Goal: Transaction & Acquisition: Purchase product/service

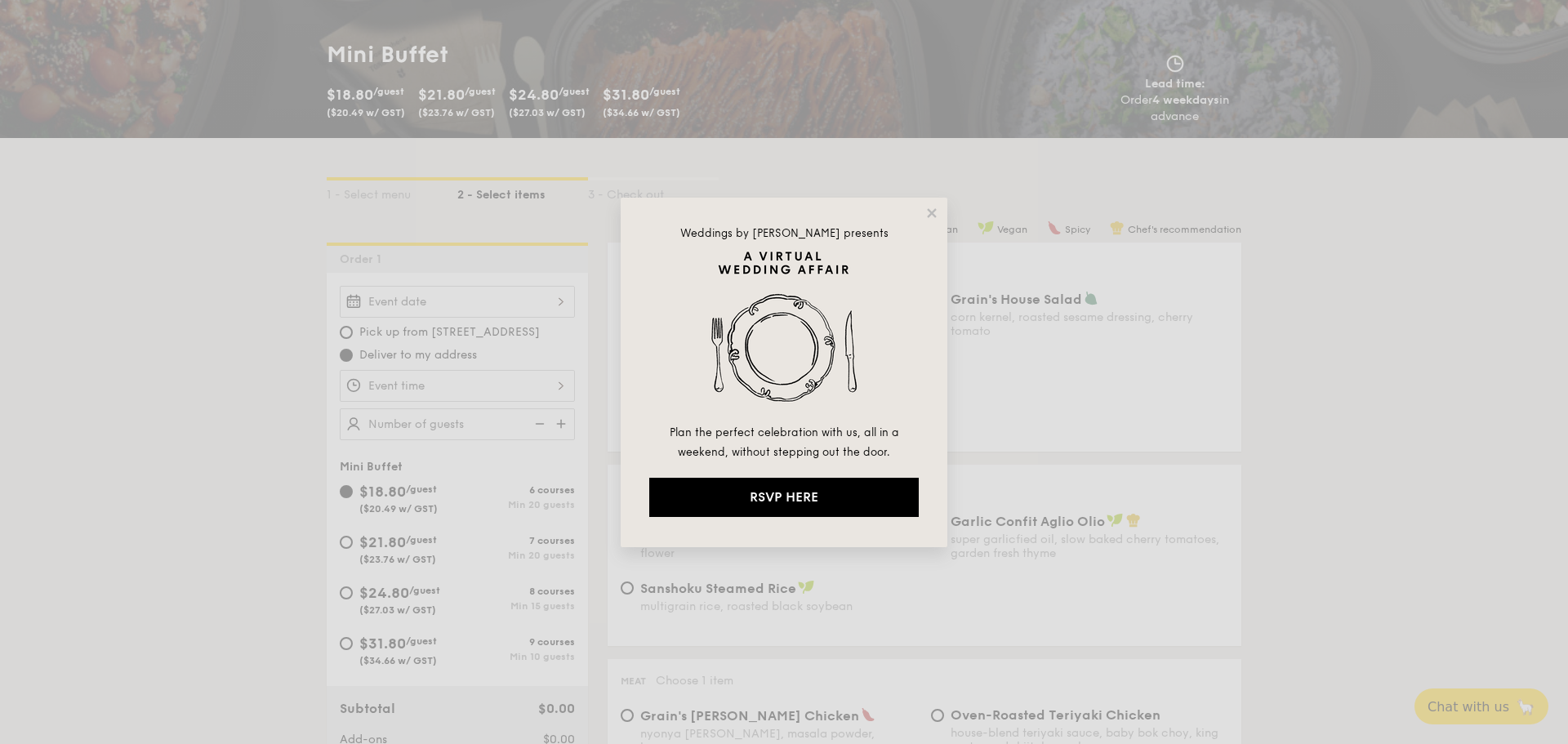
click at [939, 213] on div "Weddings by [PERSON_NAME] presents Plan the perfect celebration with us, all in…" at bounding box center [784, 372] width 327 height 350
click at [928, 220] on icon at bounding box center [931, 213] width 15 height 15
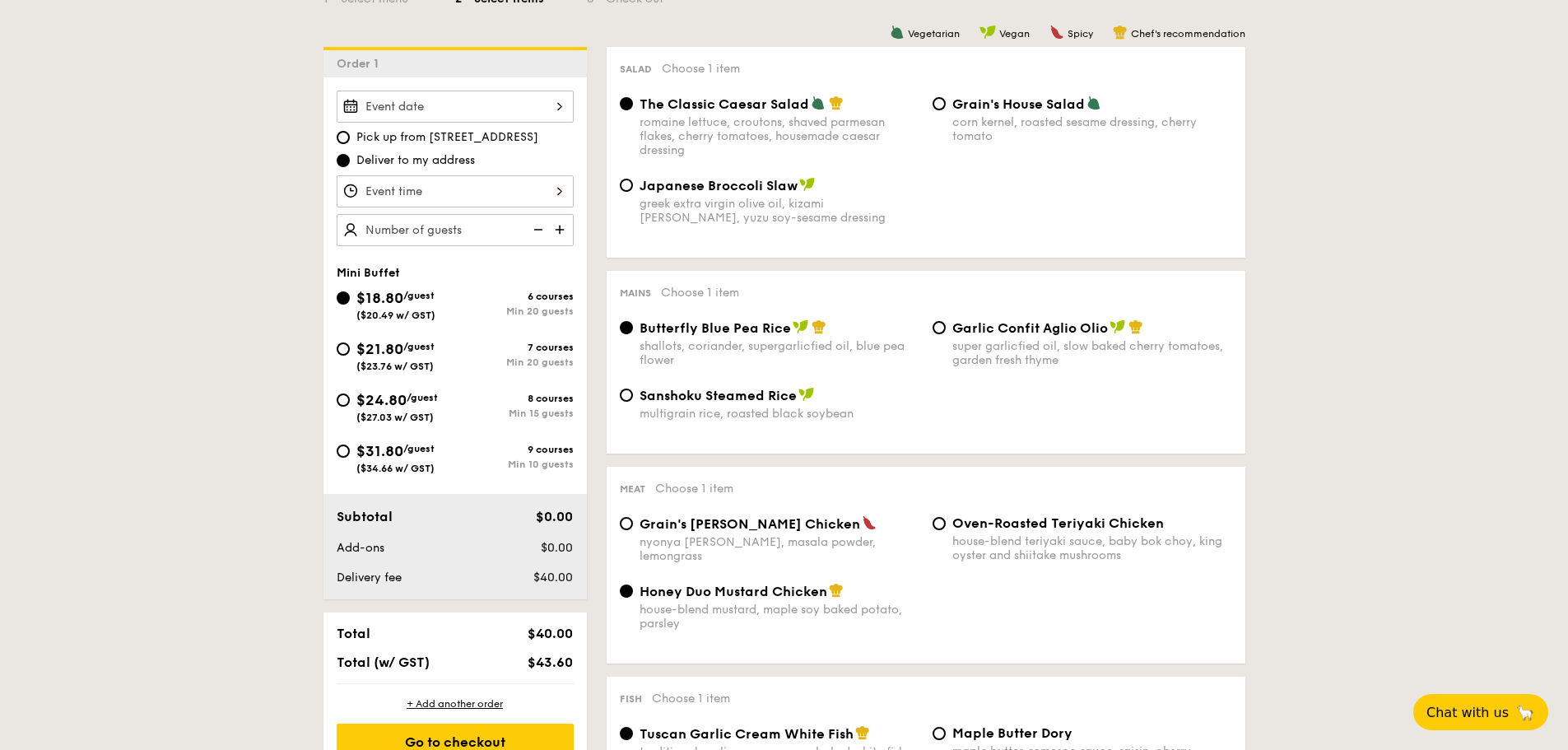
scroll to position [472, 0]
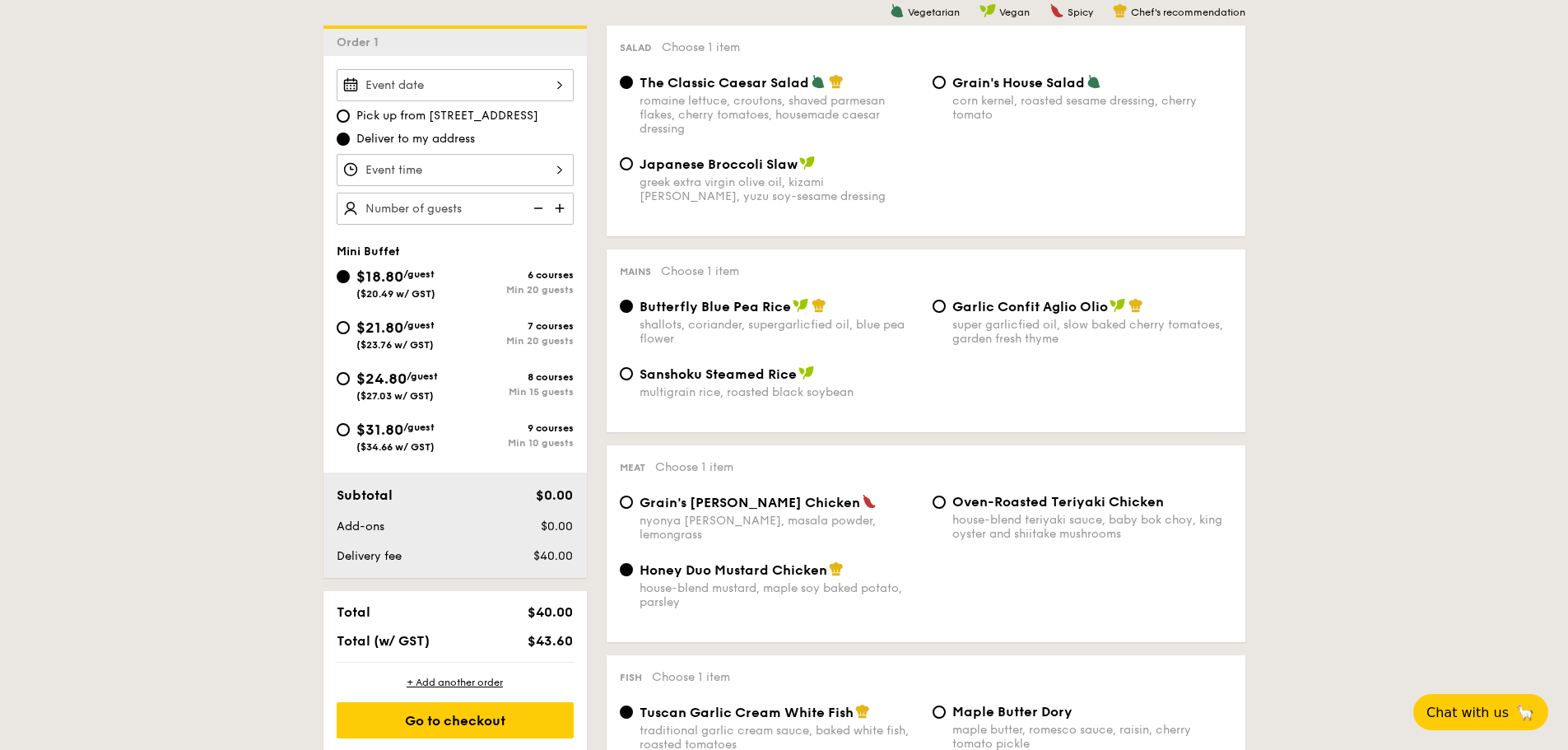
click at [531, 81] on div at bounding box center [455, 85] width 237 height 32
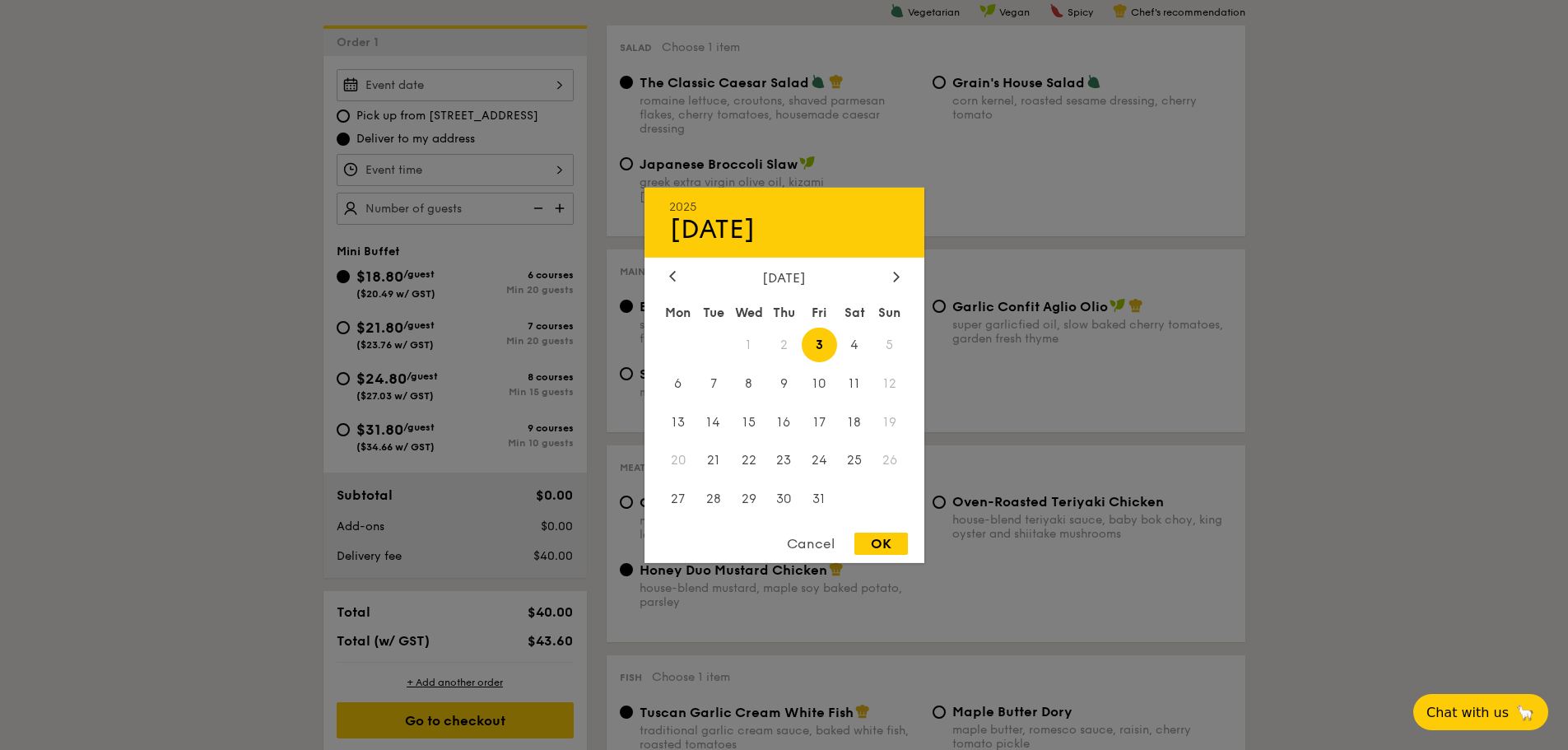
click at [896, 267] on div "2025 Oct [DATE] Tue Wed Thu Fri Sat Sun 1 2 3 4 5 6 7 8 9 10 11 12 13 14 15 16 …" at bounding box center [784, 375] width 280 height 375
click at [901, 283] on div at bounding box center [896, 277] width 15 height 16
click at [883, 259] on div "2025 Oct [DATE] Tue Wed Thu Fri Sat Sun 1 2 3 4 5 6 7 8 9 10 11 12 13 14 15 16 …" at bounding box center [784, 375] width 280 height 375
click at [890, 270] on div "[DATE]" at bounding box center [784, 277] width 280 height 16
click at [859, 433] on span "15" at bounding box center [855, 422] width 35 height 35
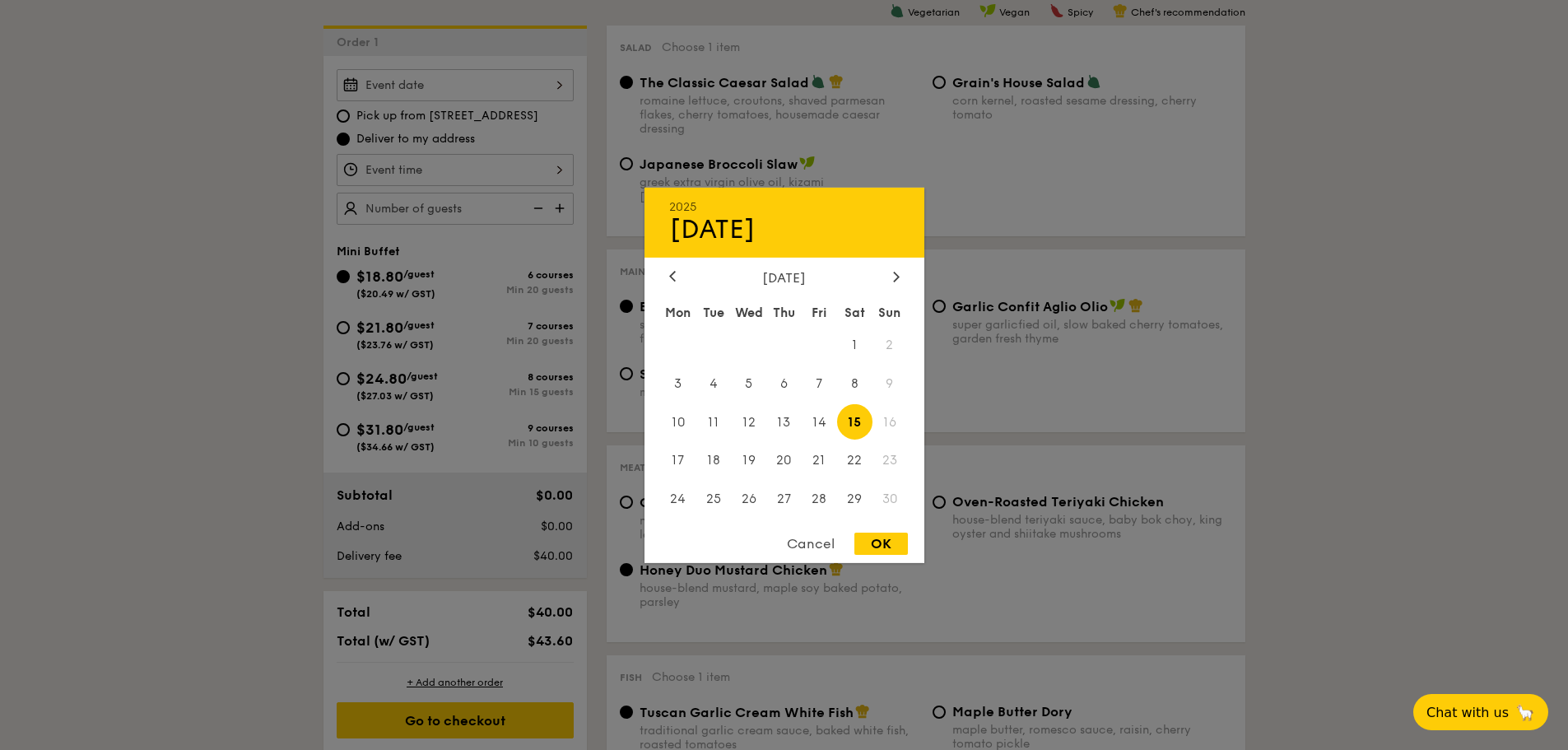
click at [878, 539] on div "OK" at bounding box center [881, 543] width 54 height 22
type input "[DATE]"
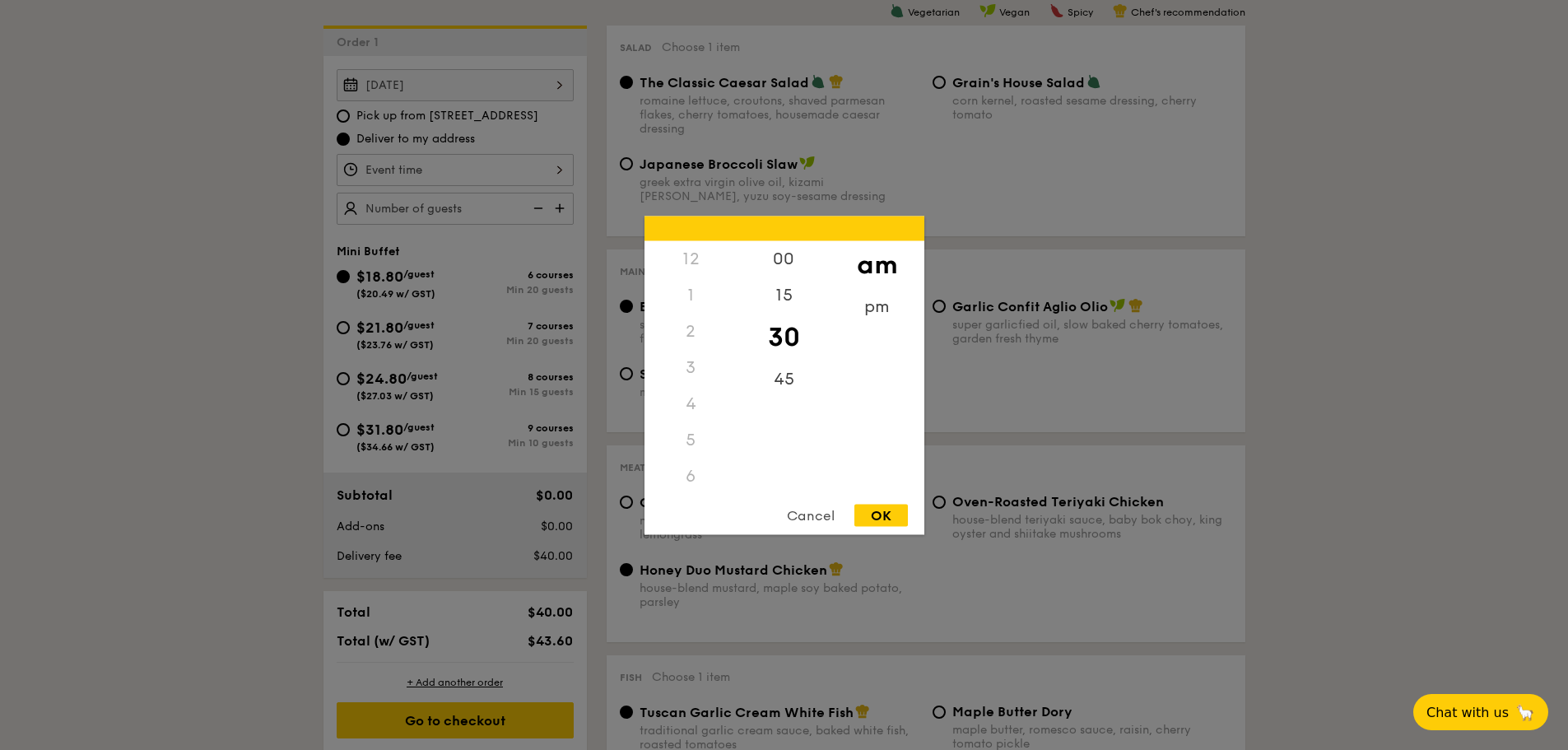
click at [519, 172] on div "12 1 2 3 4 5 6 7 8 9 10 11 00 15 30 45 am pm Cancel OK" at bounding box center [455, 170] width 237 height 32
click at [693, 431] on div "5" at bounding box center [690, 439] width 93 height 36
click at [689, 439] on div "5" at bounding box center [690, 439] width 93 height 36
click at [703, 457] on div "5" at bounding box center [690, 439] width 93 height 36
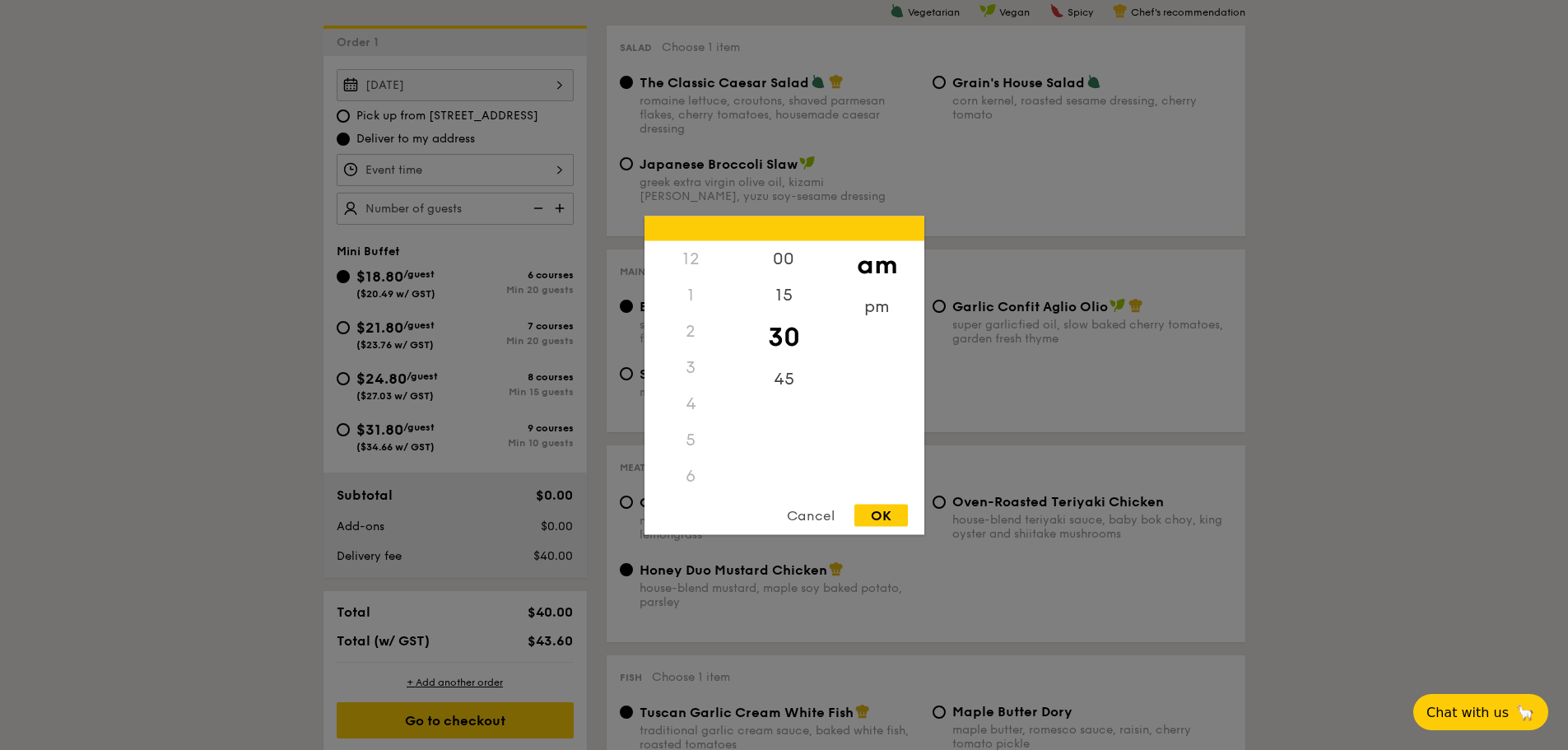
drag, startPoint x: 888, startPoint y: 250, endPoint x: 888, endPoint y: 239, distance: 11.0
click at [888, 244] on div "am" at bounding box center [877, 264] width 93 height 48
click at [881, 322] on div "pm" at bounding box center [877, 312] width 93 height 48
click at [688, 442] on div "5" at bounding box center [690, 445] width 93 height 48
click at [784, 259] on div "00" at bounding box center [783, 264] width 93 height 48
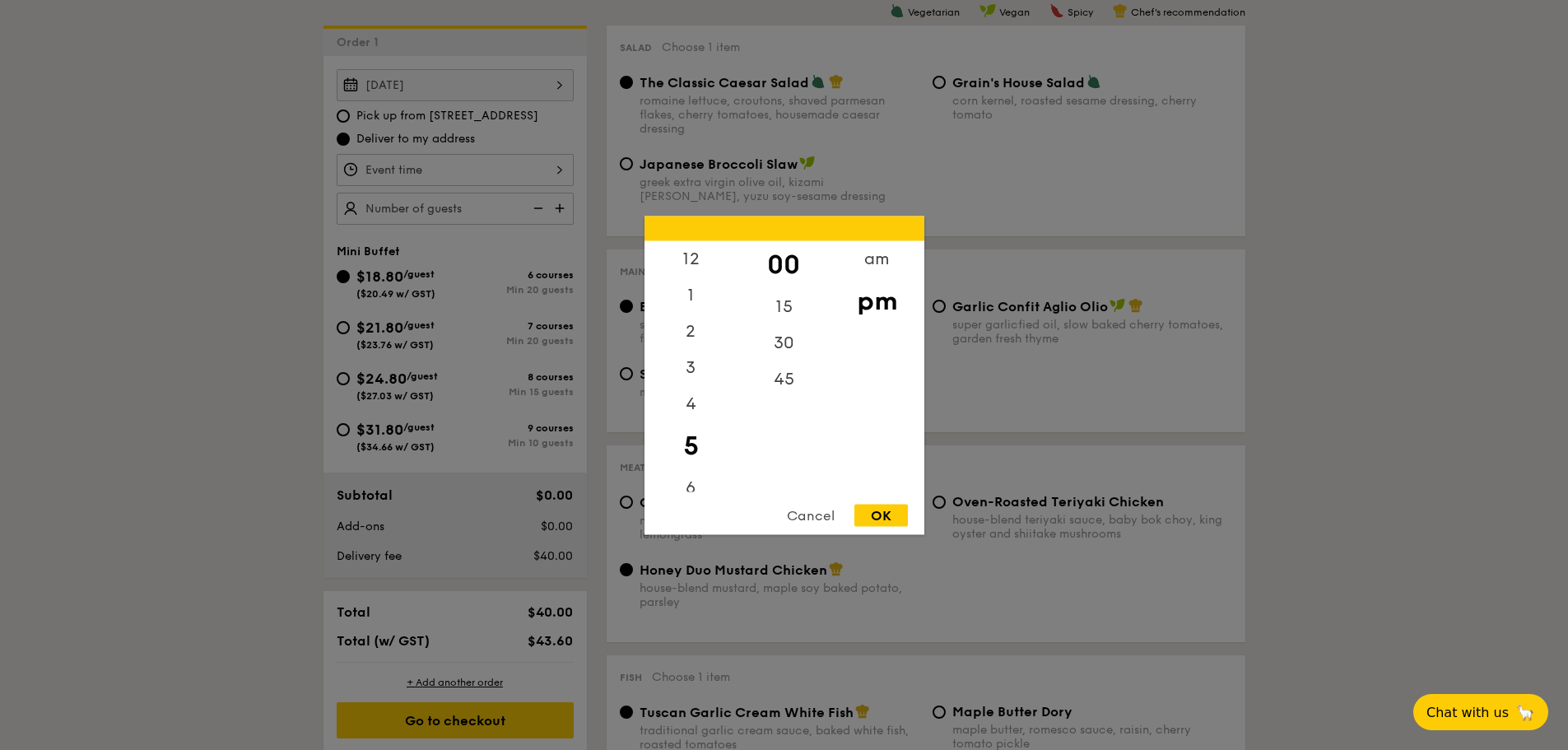
click at [878, 522] on div "OK" at bounding box center [881, 515] width 54 height 22
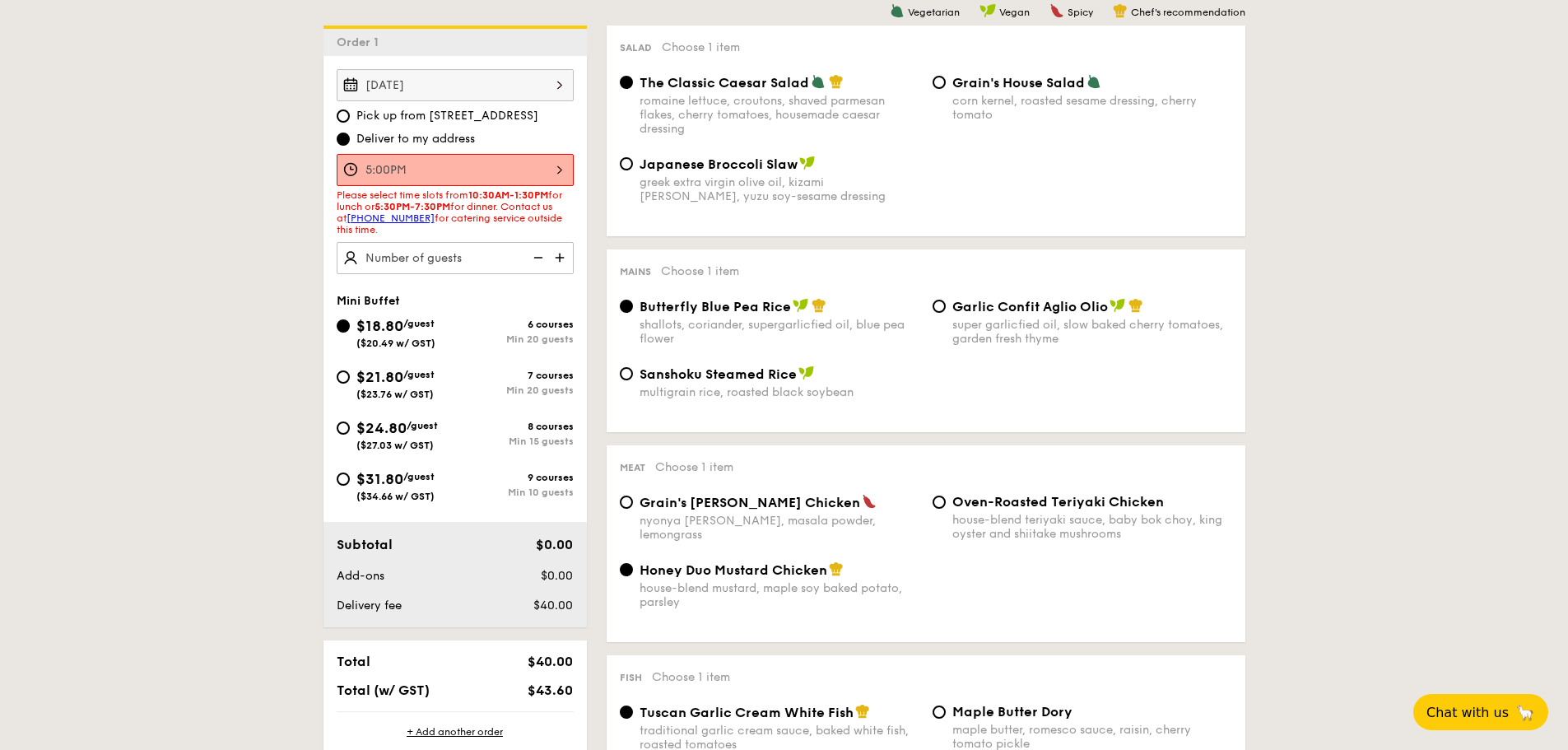
click at [555, 168] on div "5:00PM" at bounding box center [455, 170] width 237 height 32
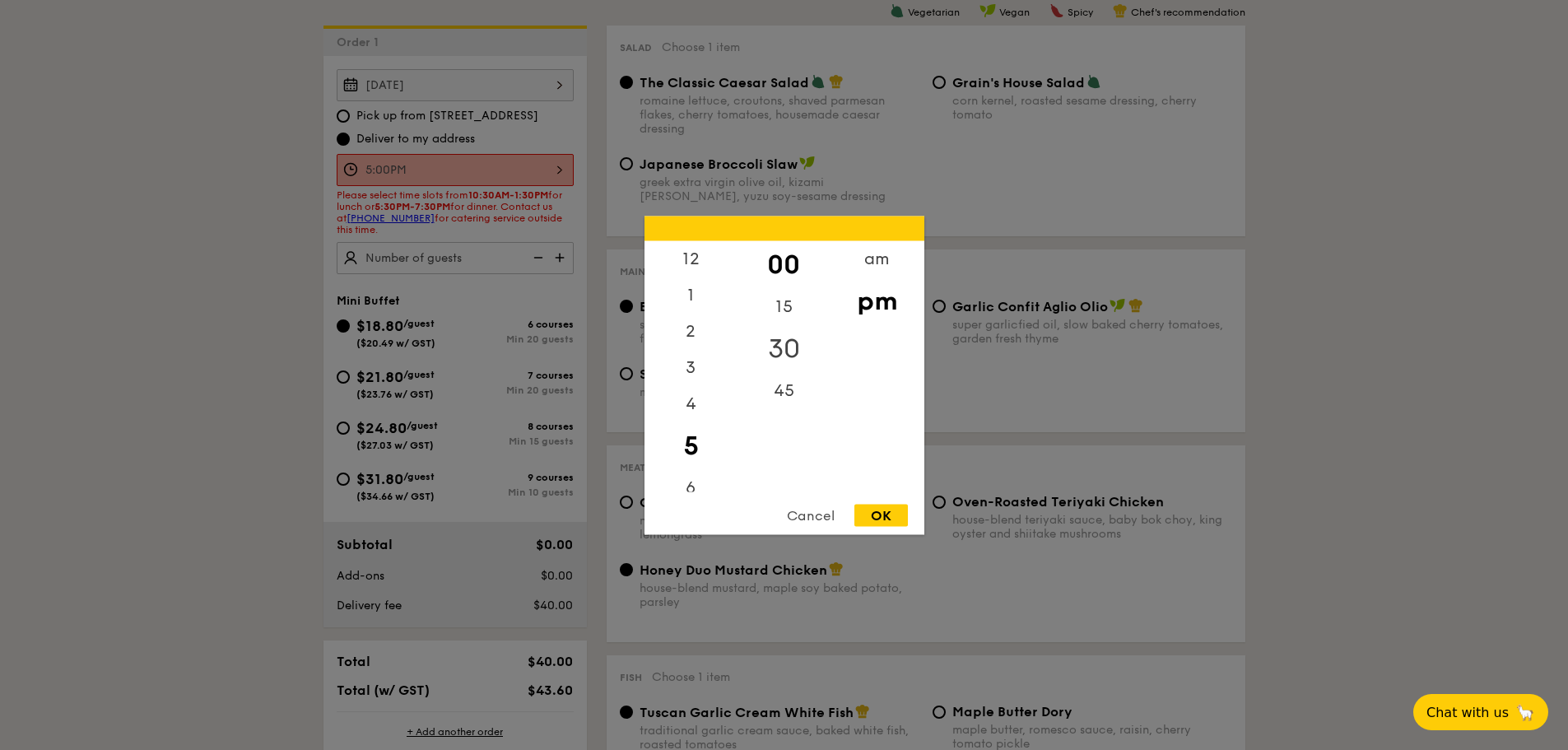
click at [782, 353] on div "30" at bounding box center [783, 348] width 93 height 48
click at [905, 521] on div "OK" at bounding box center [881, 515] width 54 height 22
type input "5:30PM"
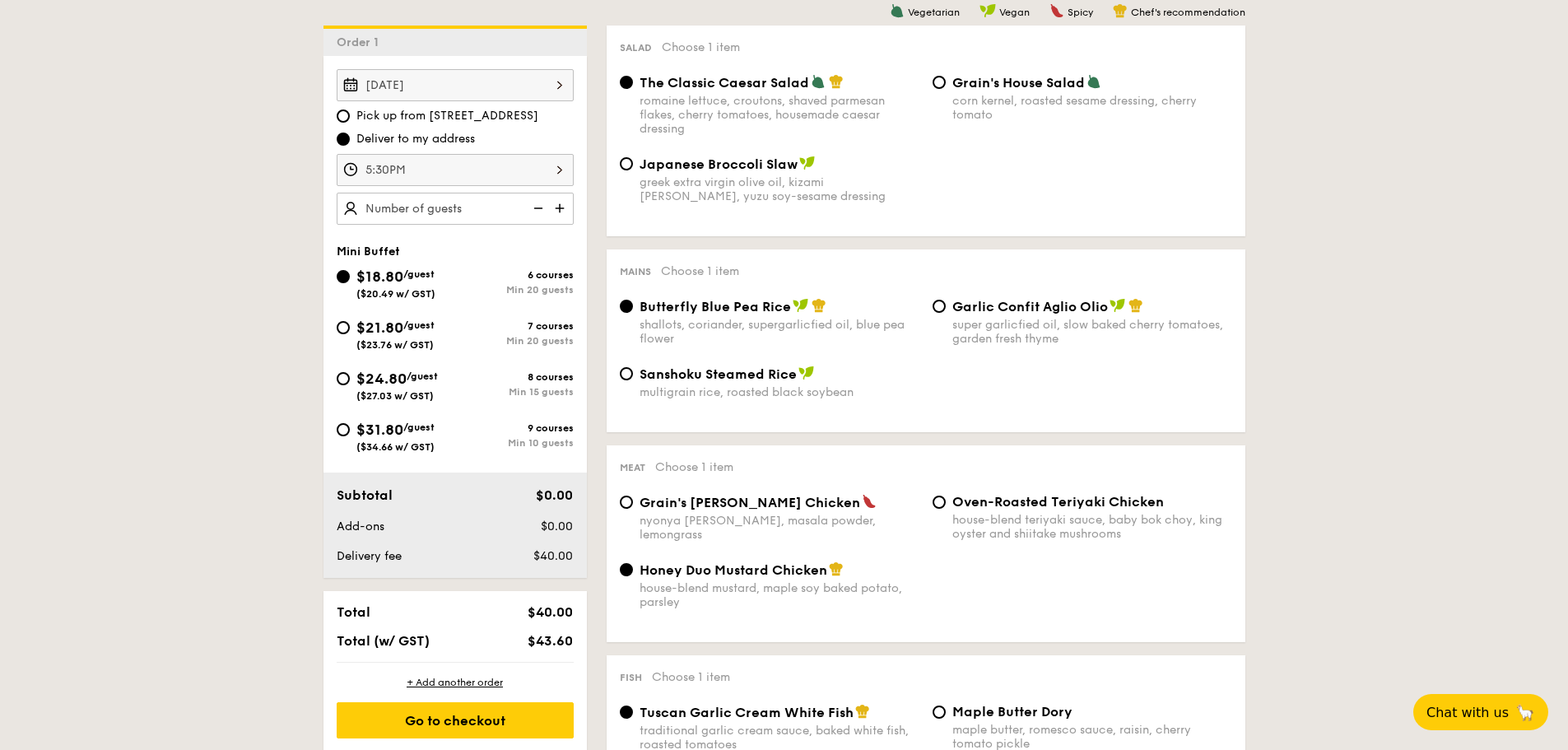
click at [569, 207] on img at bounding box center [562, 208] width 25 height 31
click at [545, 210] on img at bounding box center [537, 208] width 25 height 31
click at [541, 210] on img at bounding box center [537, 208] width 25 height 31
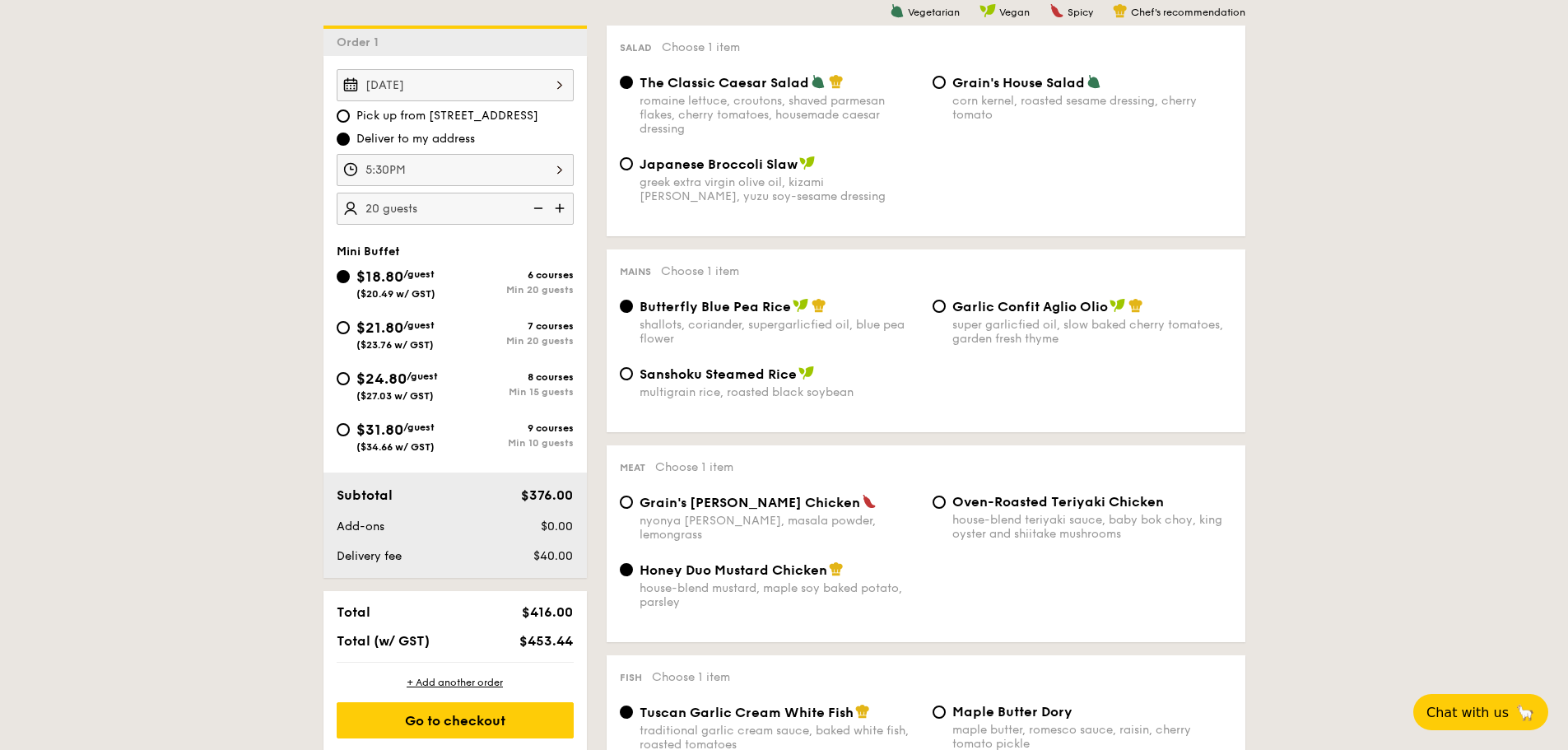
click at [561, 210] on img at bounding box center [562, 208] width 25 height 31
click at [537, 205] on img at bounding box center [537, 208] width 25 height 31
type input "20 guests"
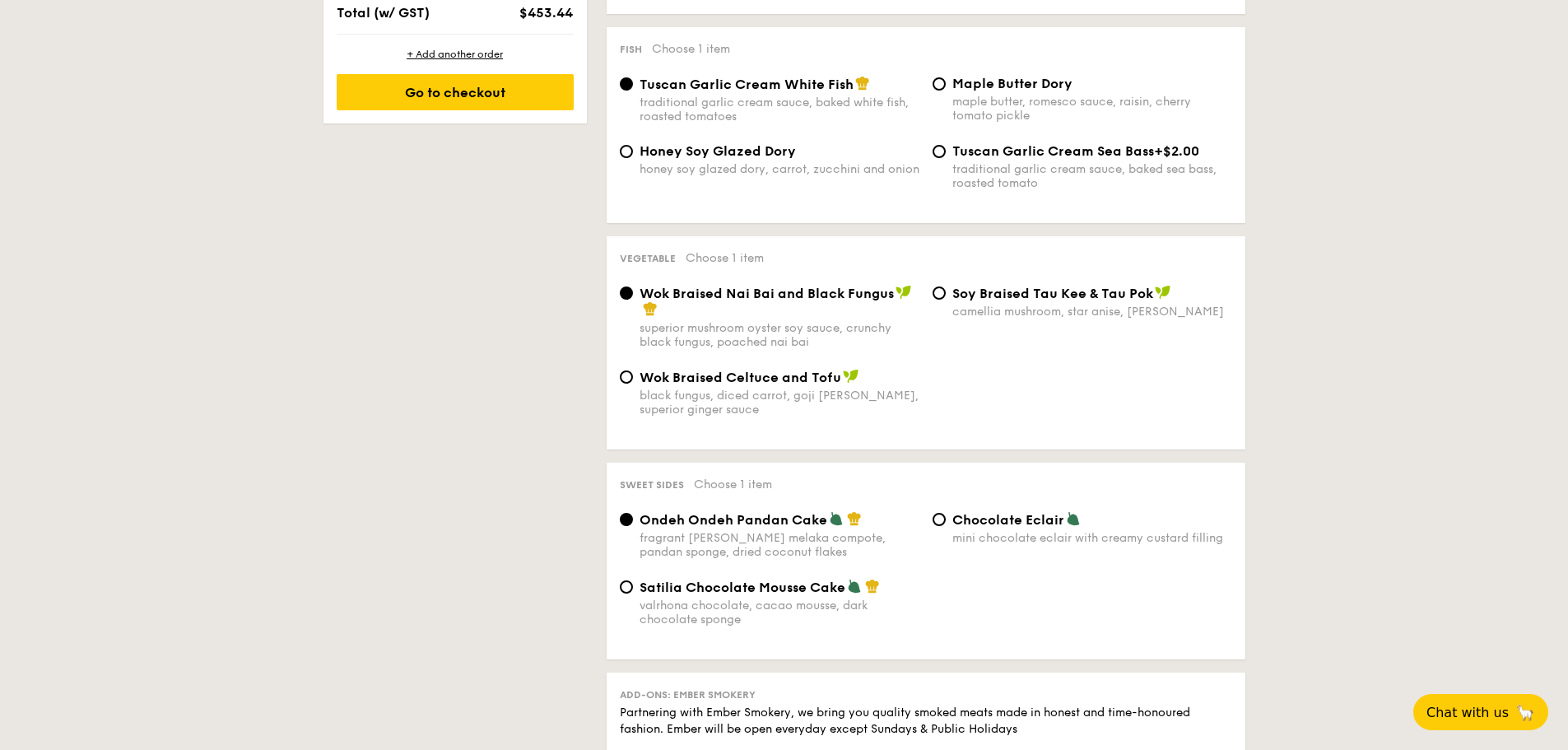
scroll to position [1131, 0]
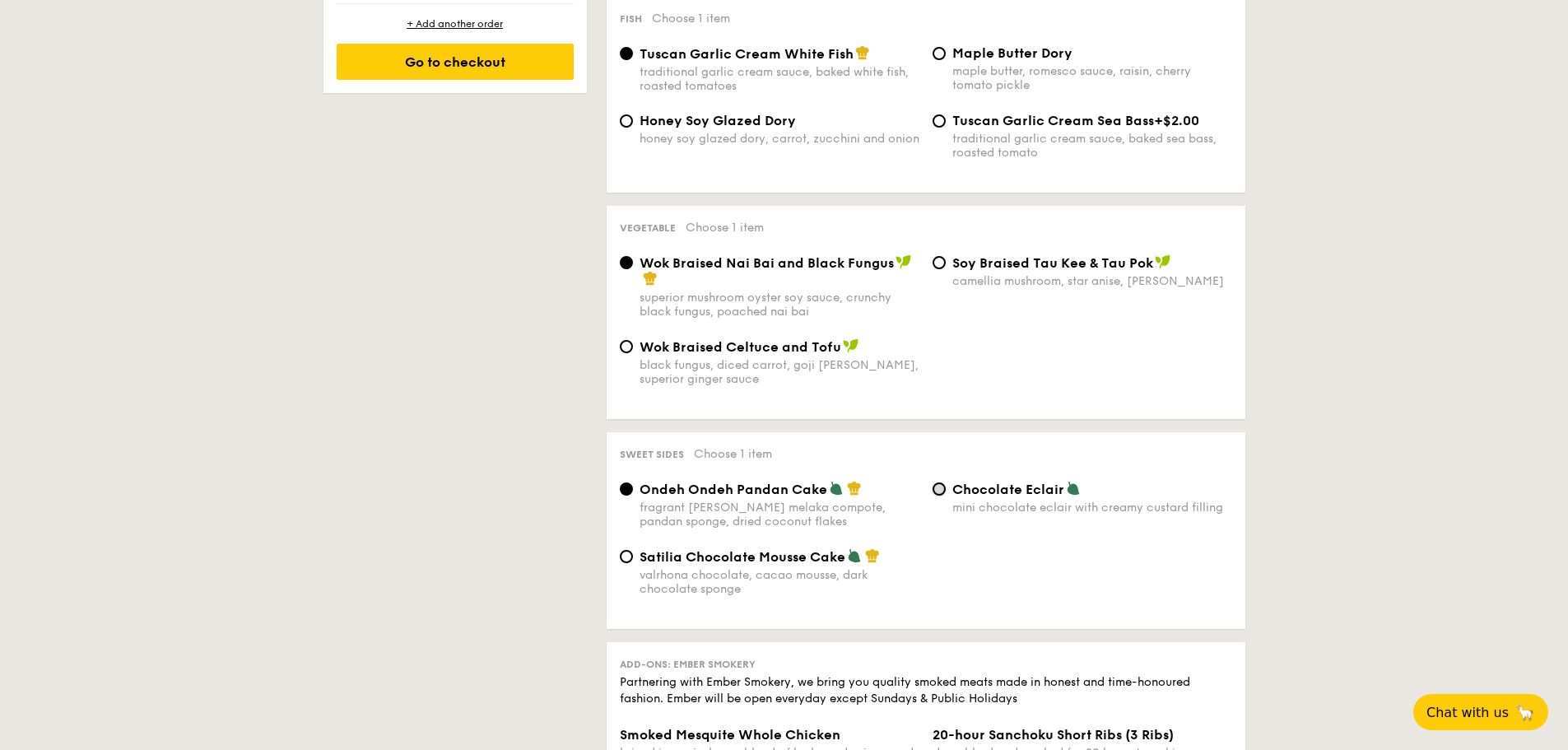
click at [942, 489] on input "Chocolate Eclair mini chocolate eclair with creamy custard filling" at bounding box center [939, 489] width 13 height 13
radio input "true"
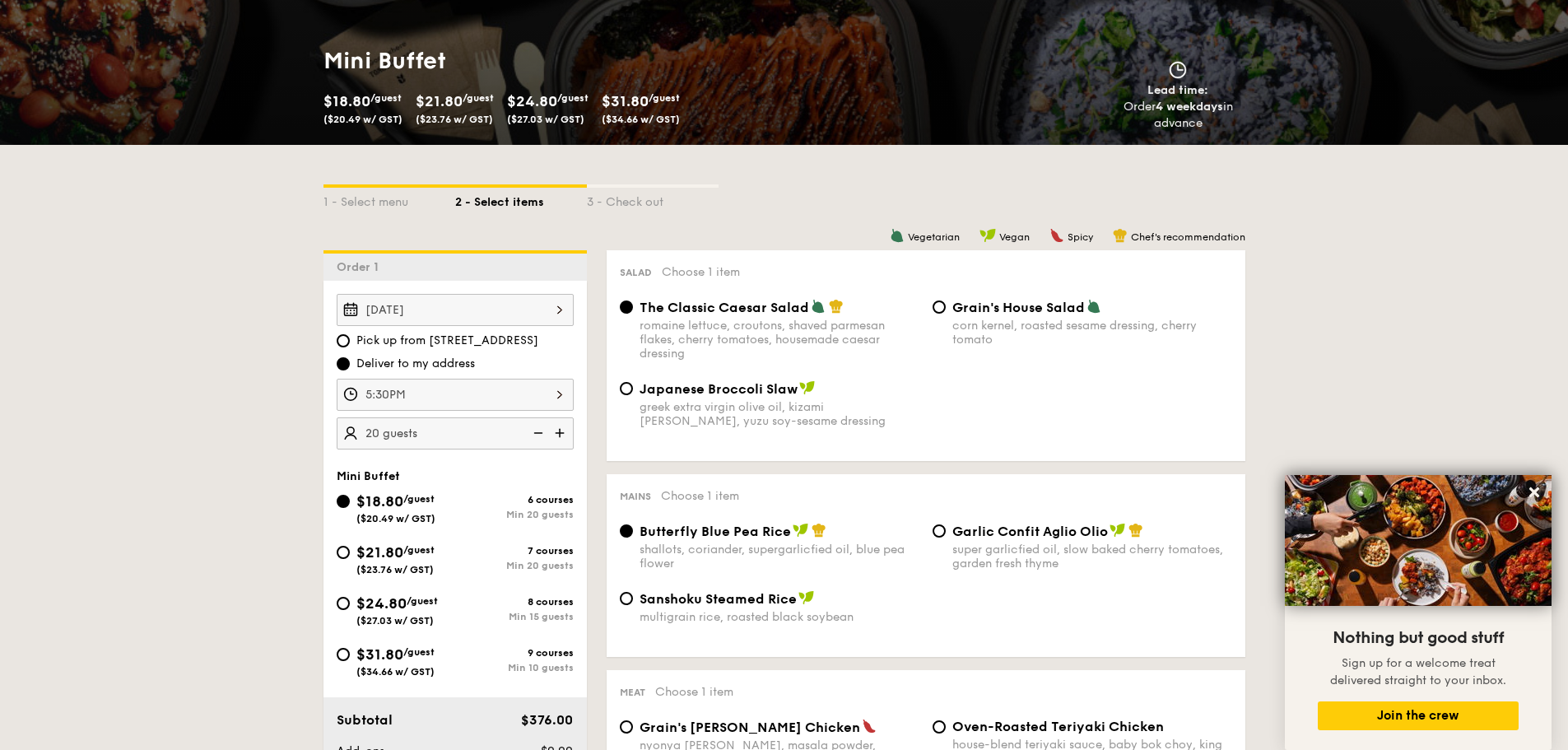
scroll to position [692, 0]
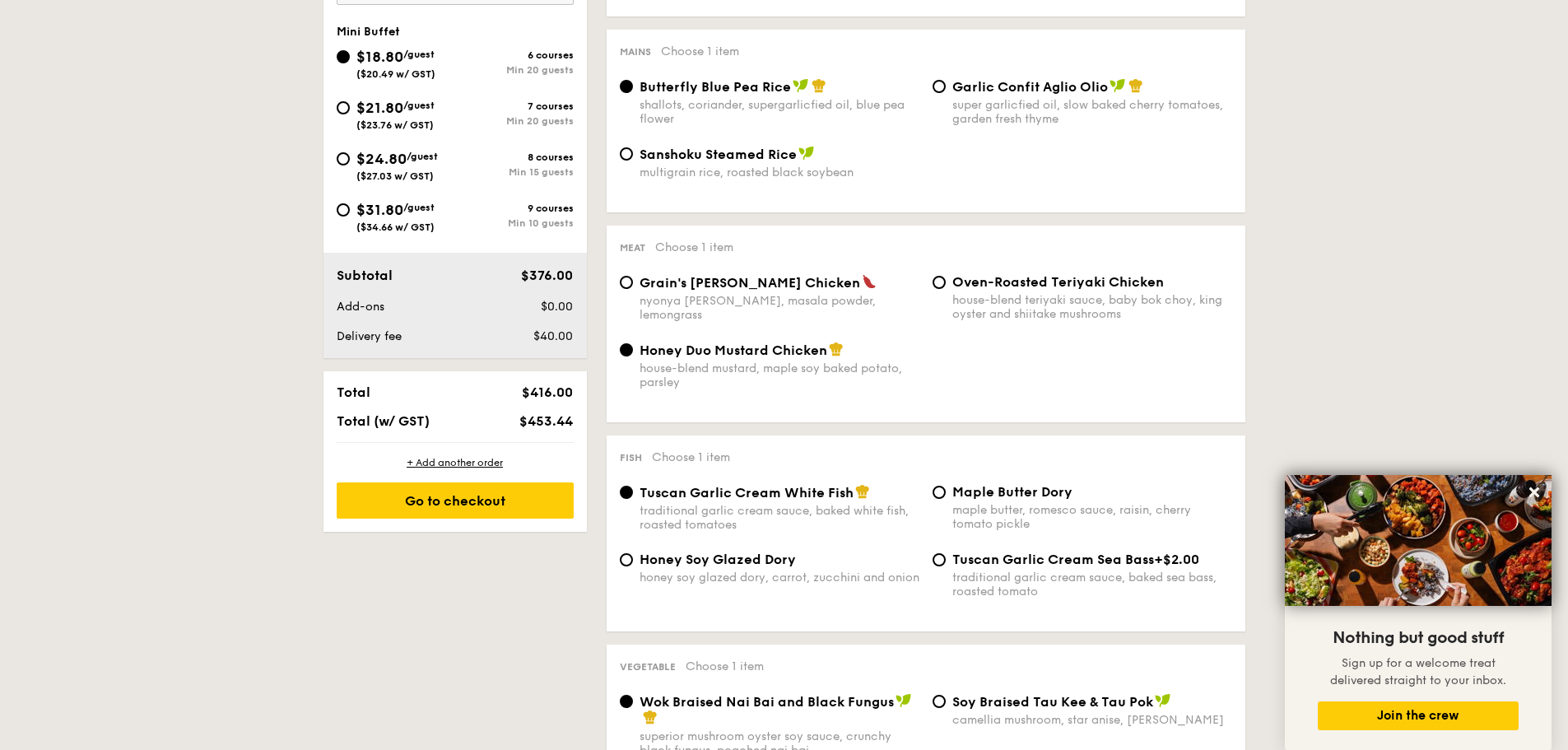
click at [350, 97] on div "$21.80 /guest ($23.76 w/ GST)" at bounding box center [396, 113] width 118 height 34
click at [350, 102] on input "$21.80 /guest ($23.76 w/ GST) 7 courses Min 20 guests" at bounding box center [343, 108] width 13 height 13
radio input "true"
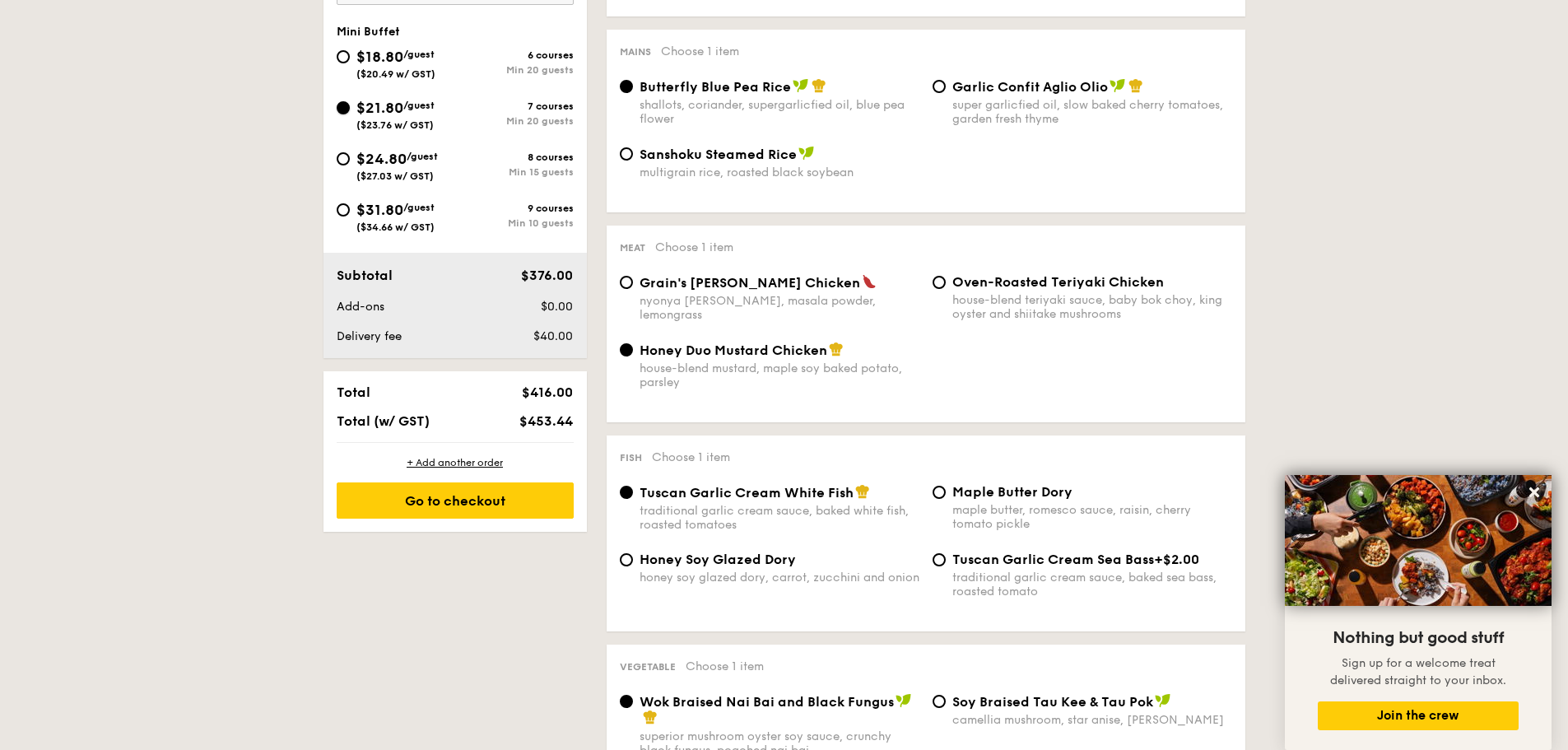
radio input "false"
radio input "true"
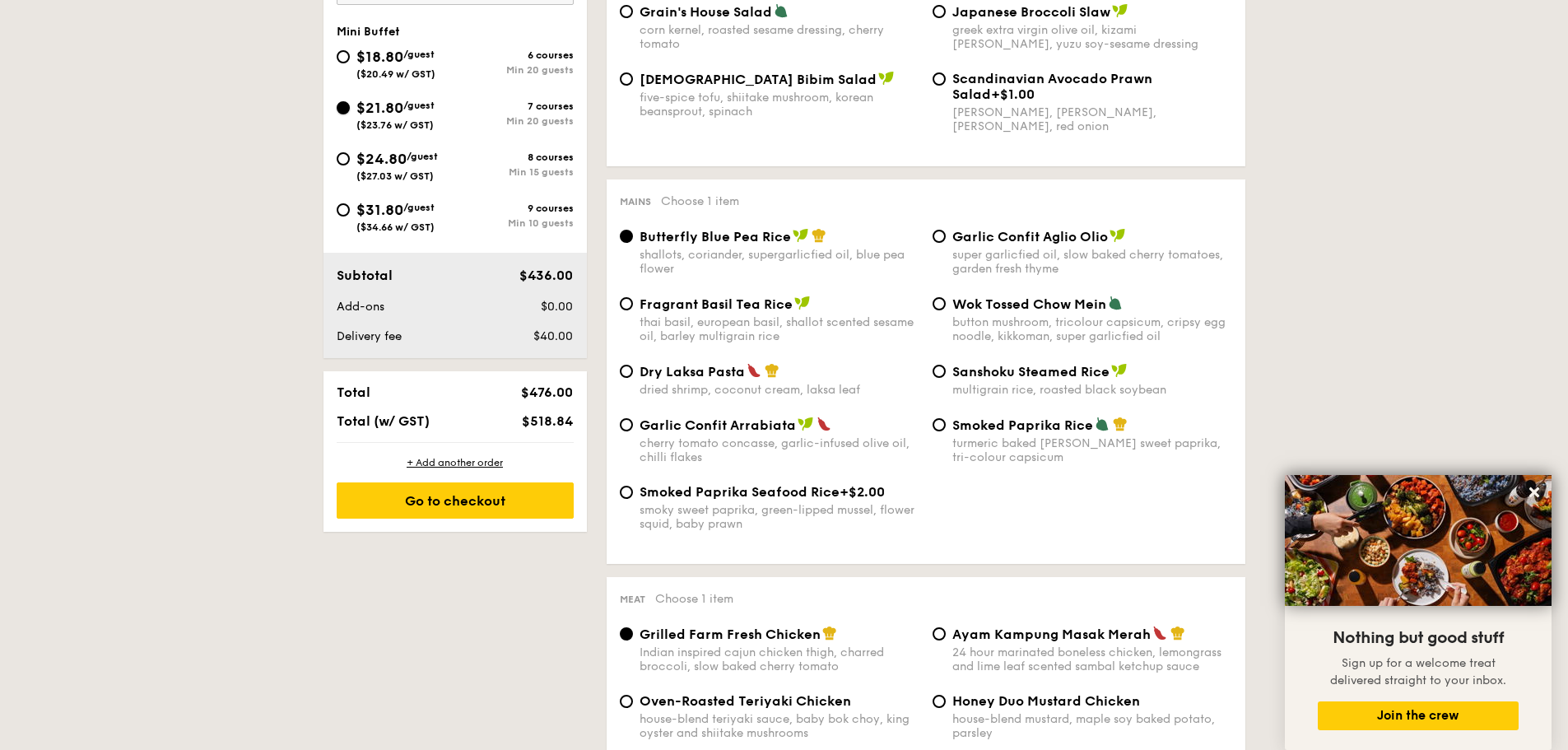
click at [339, 110] on input "$21.80 /guest ($23.76 w/ GST) 7 courses Min 20 guests" at bounding box center [343, 108] width 13 height 13
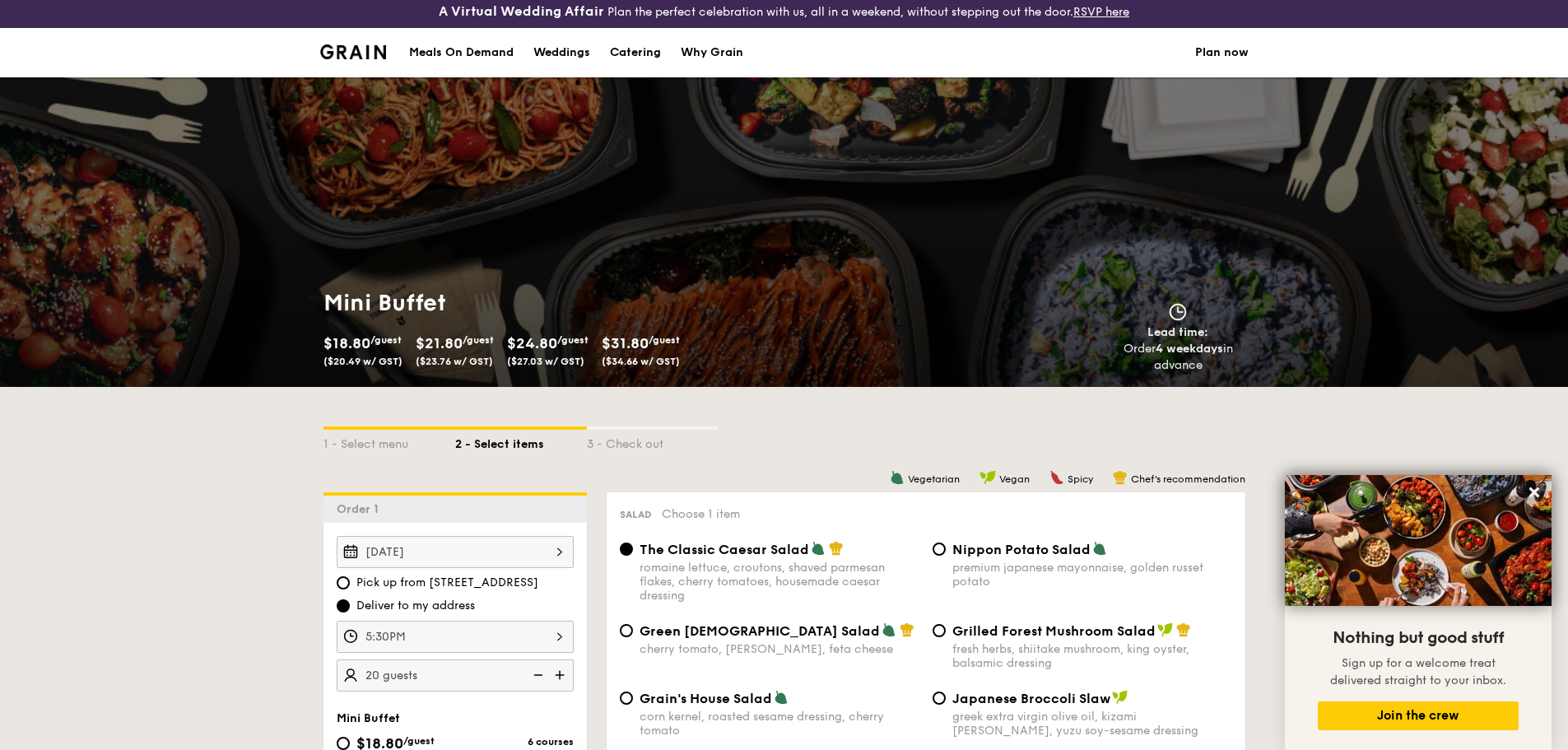
scroll to position [439, 0]
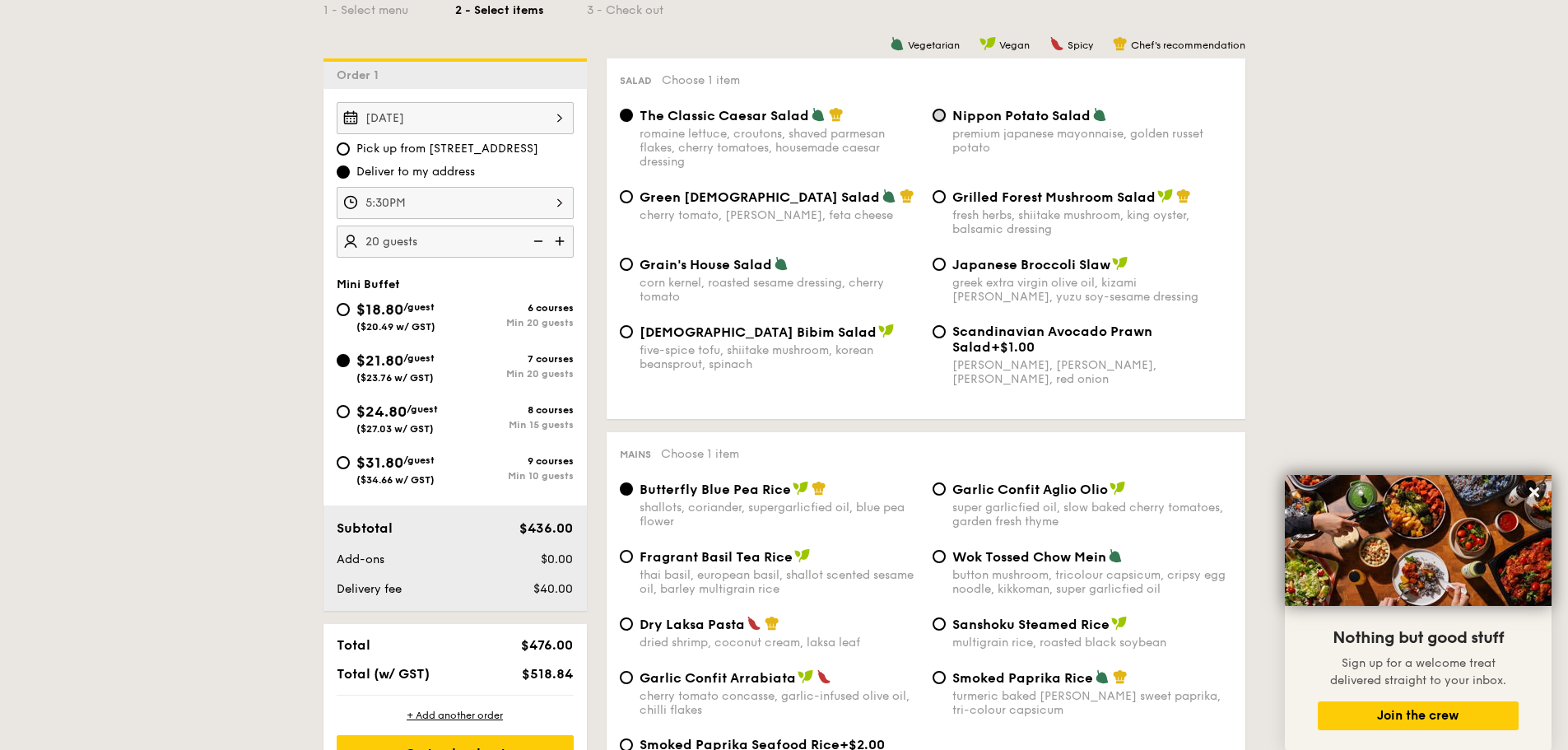
click at [941, 116] on input "Nippon Potato Salad premium japanese mayonnaise, golden russet potato" at bounding box center [939, 115] width 13 height 13
radio input "true"
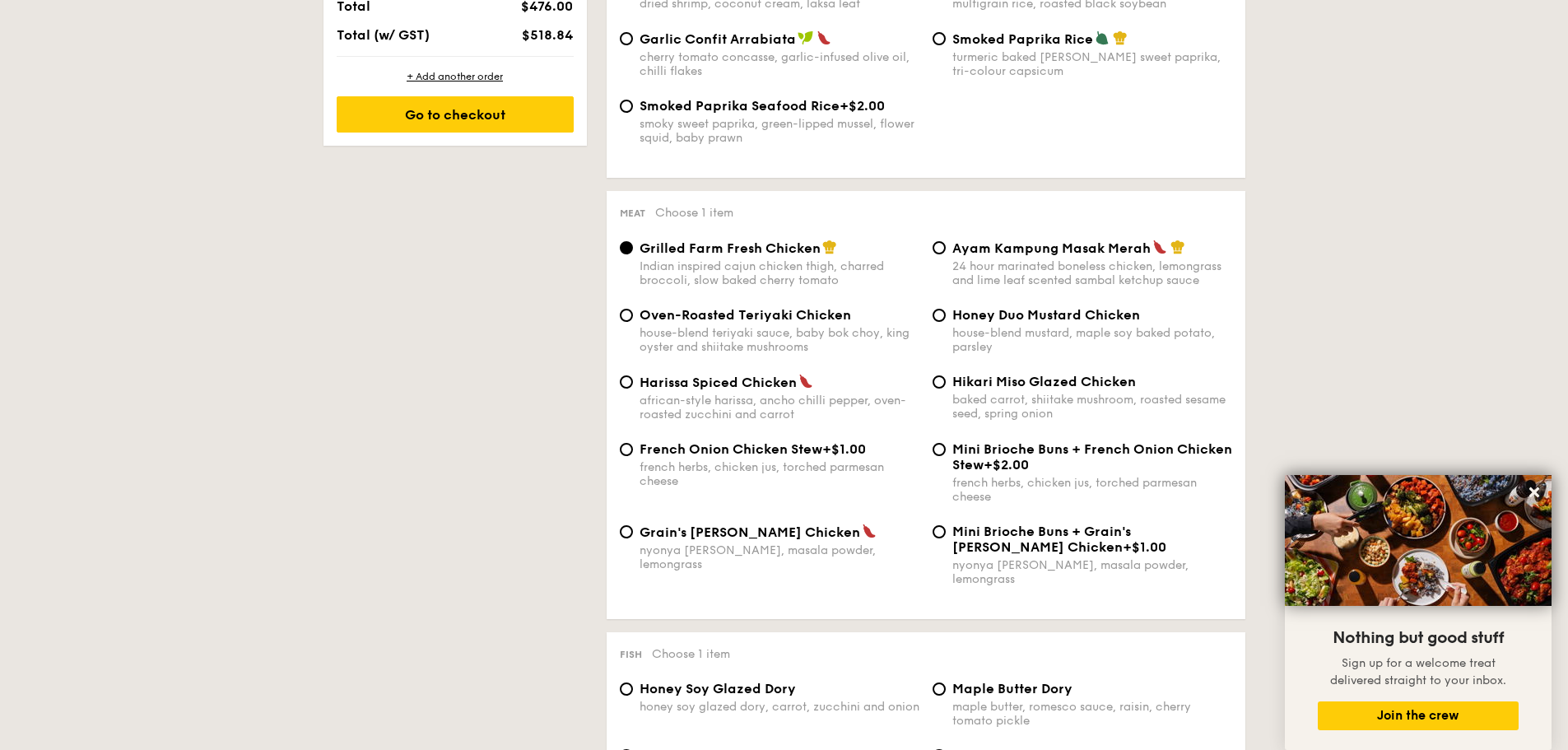
scroll to position [1098, 0]
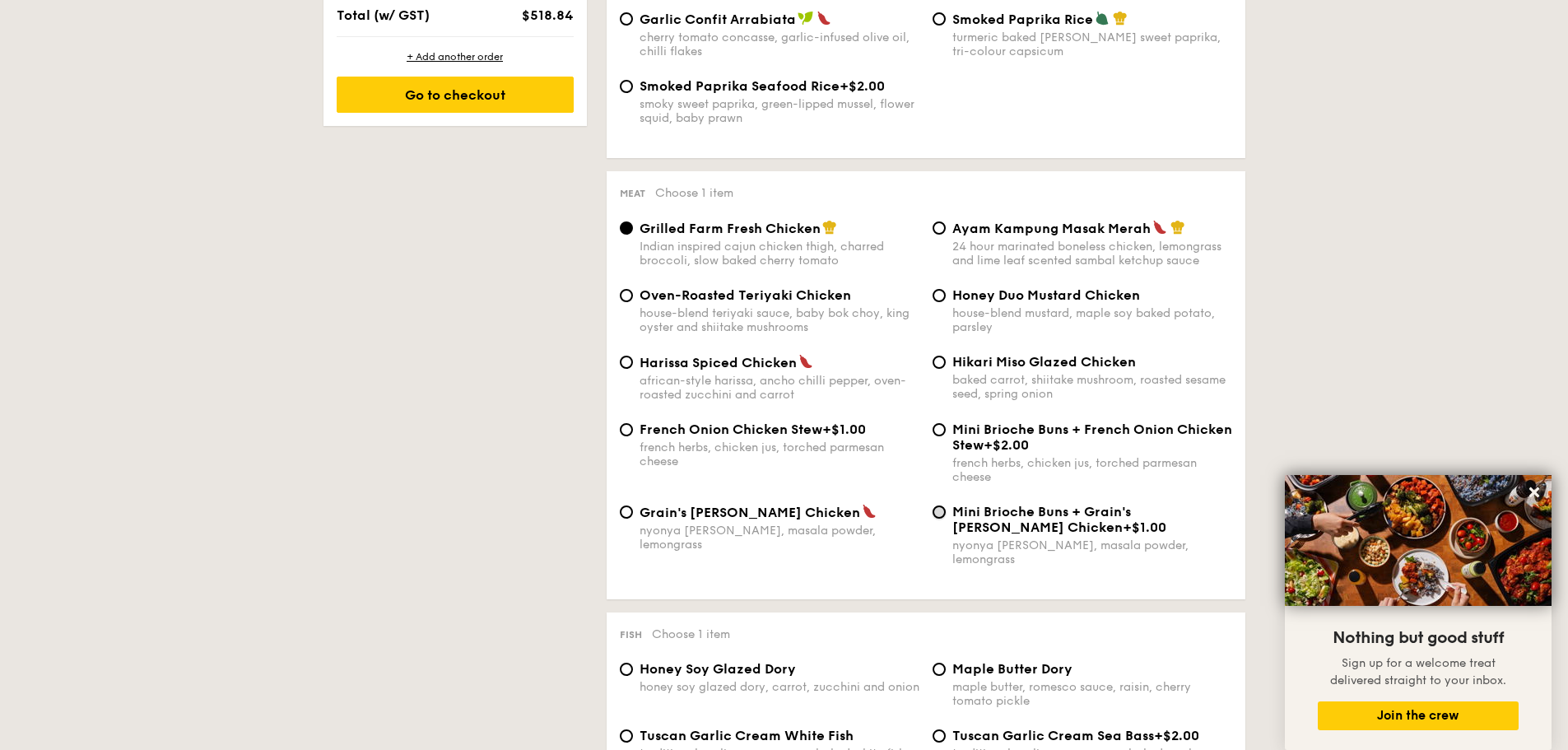
click at [944, 516] on input "Mini Brioche Buns + Grain's [PERSON_NAME] Chicken +$1.00 nyonya [PERSON_NAME], …" at bounding box center [939, 511] width 13 height 13
radio input "true"
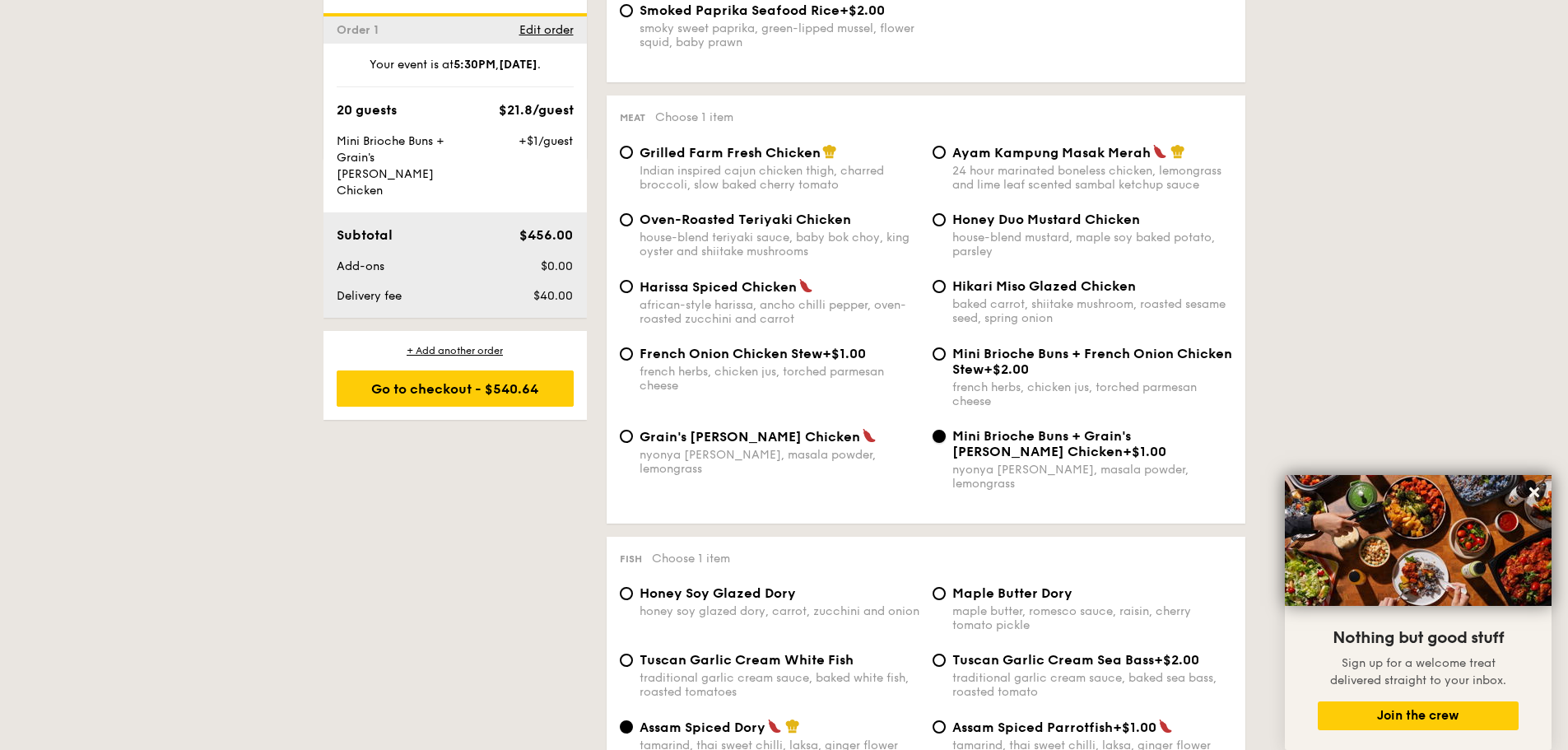
scroll to position [1394, 0]
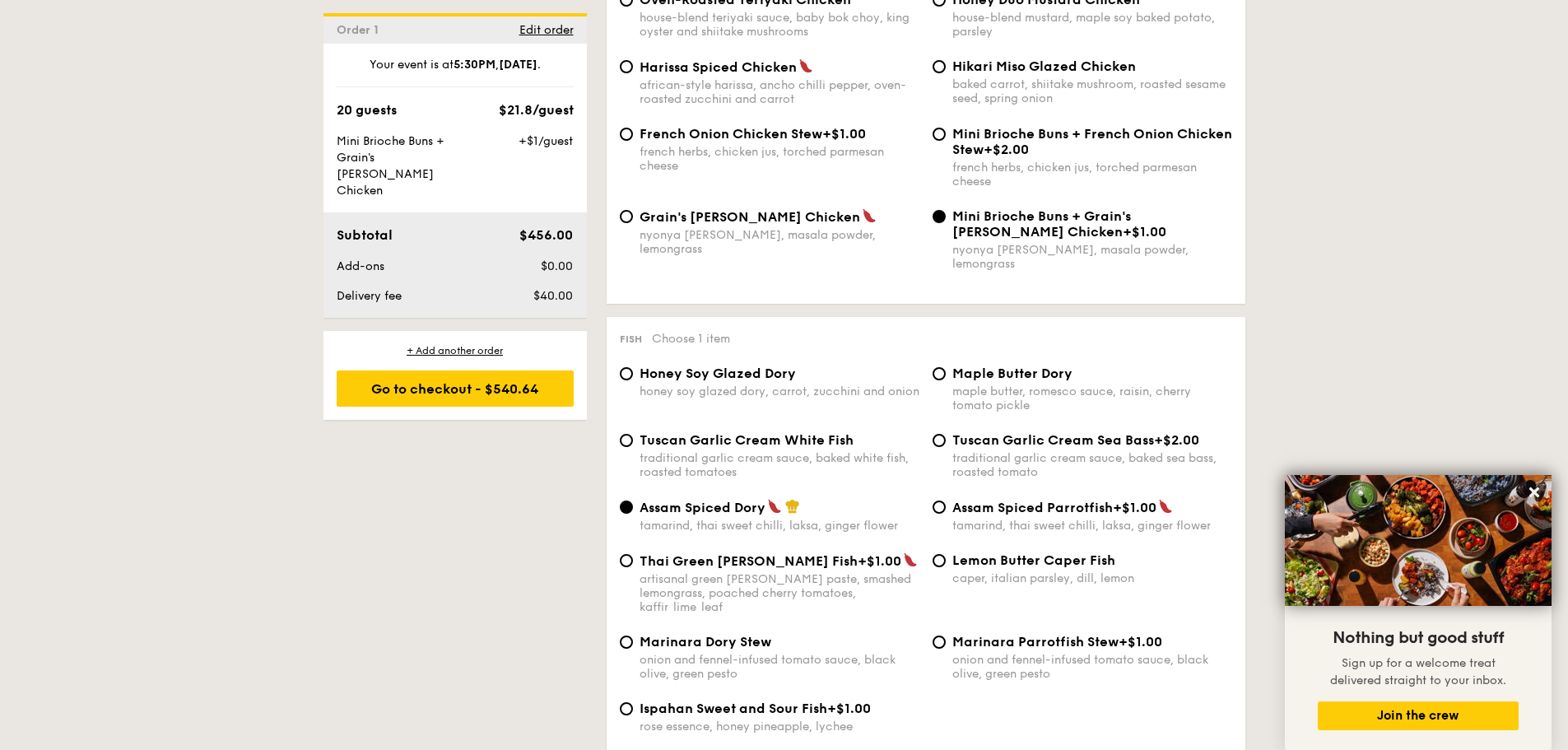
click at [649, 433] on span "Tuscan Garlic Cream White Fish" at bounding box center [746, 441] width 214 height 16
click at [633, 434] on input "Tuscan Garlic Cream White Fish traditional garlic cream sauce, baked white fish…" at bounding box center [626, 440] width 13 height 13
radio input "true"
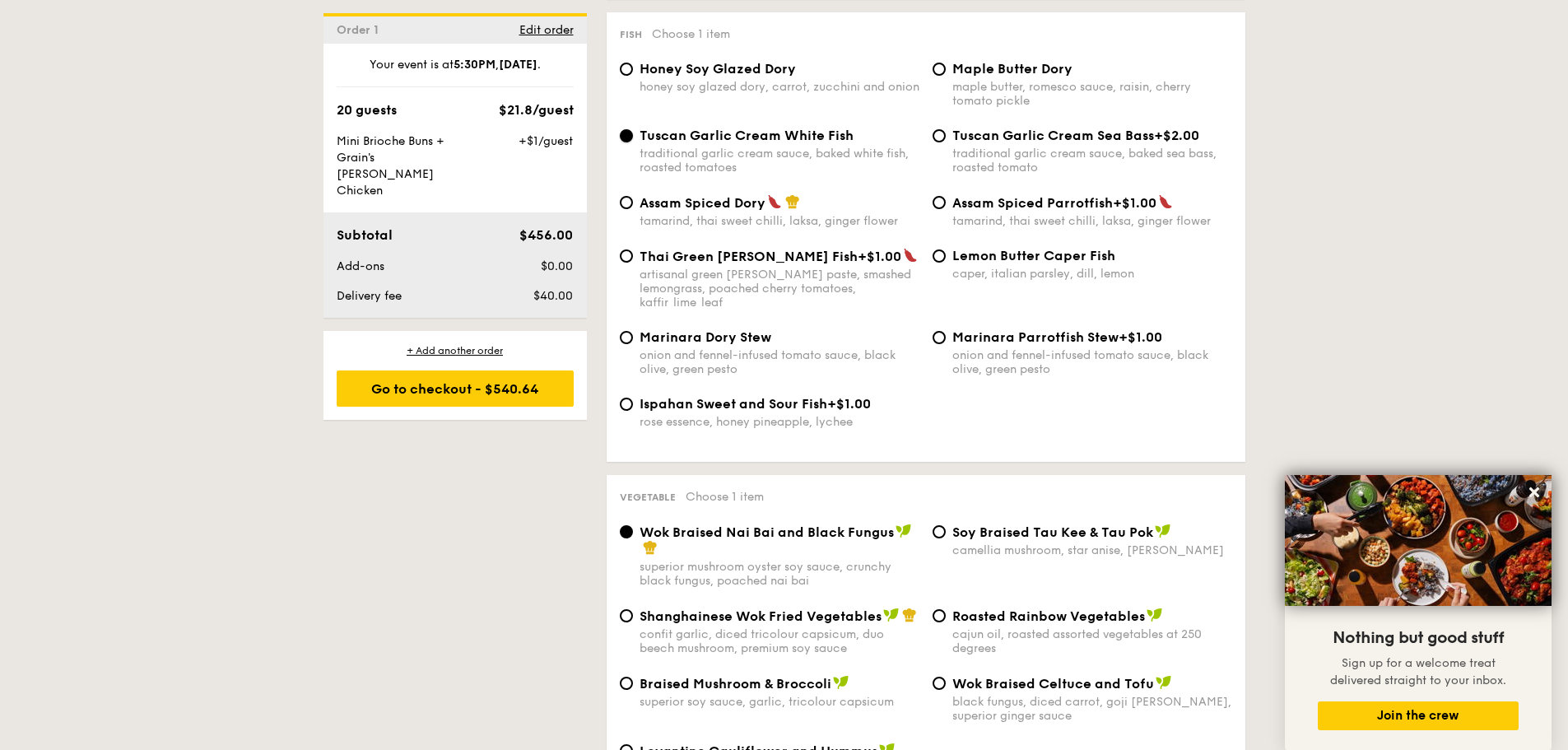
scroll to position [1833, 0]
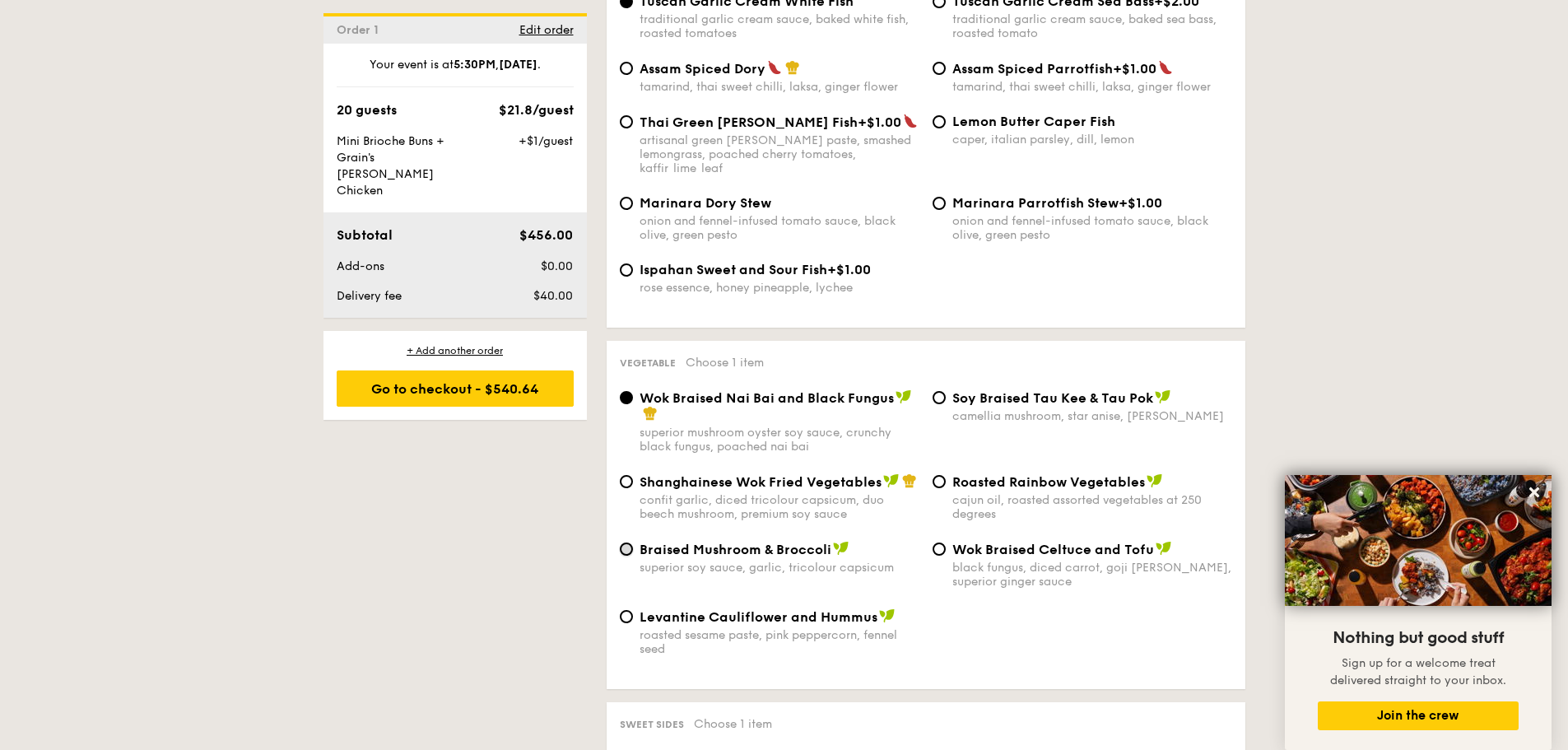
click at [629, 542] on input "Braised Mushroom & Broccoli superior soy sauce, garlic, tricolour capsicum" at bounding box center [626, 549] width 13 height 13
radio input "true"
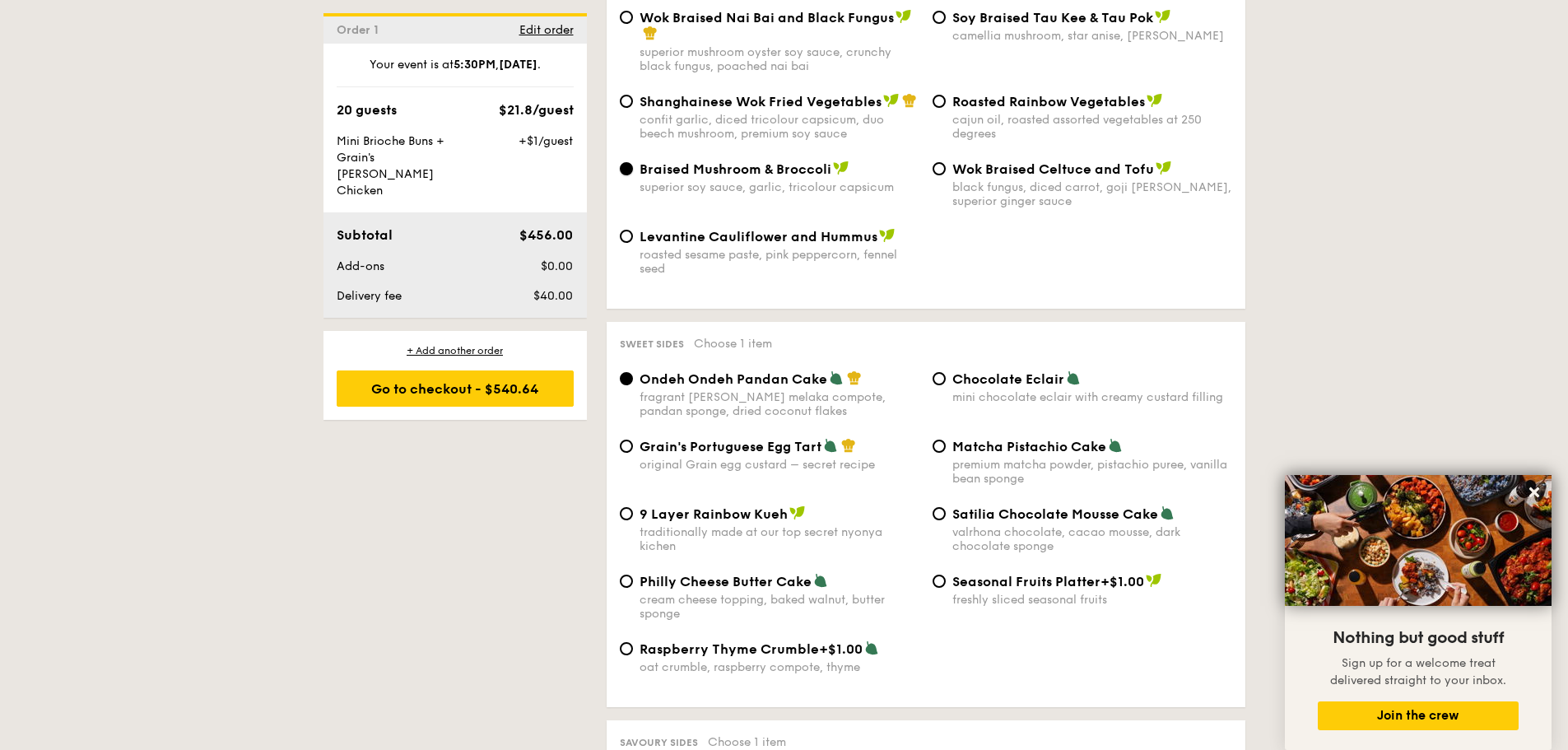
scroll to position [2272, 0]
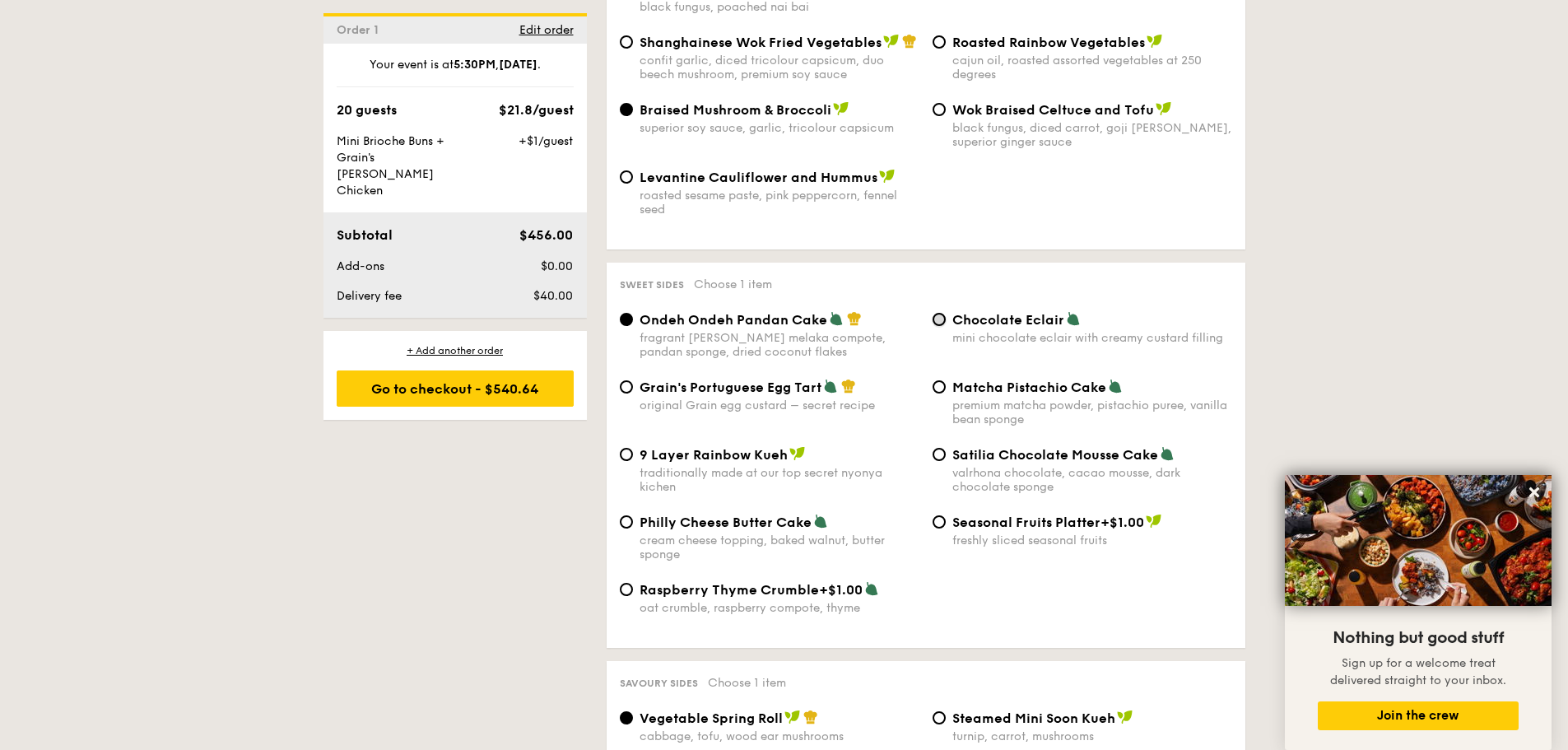
click at [941, 313] on input "Chocolate Eclair mini chocolate eclair with creamy custard filling" at bounding box center [939, 319] width 13 height 13
radio input "true"
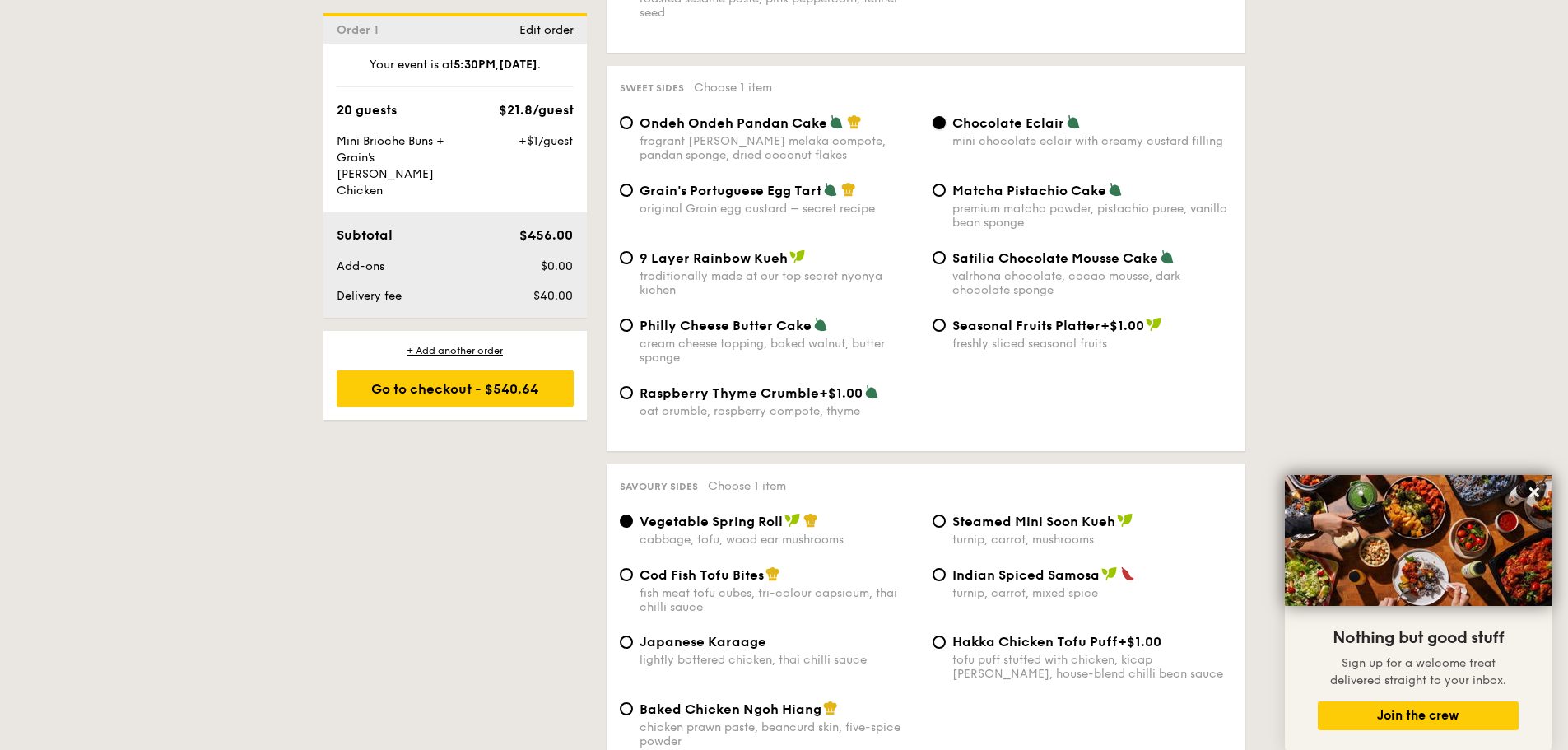
scroll to position [2491, 0]
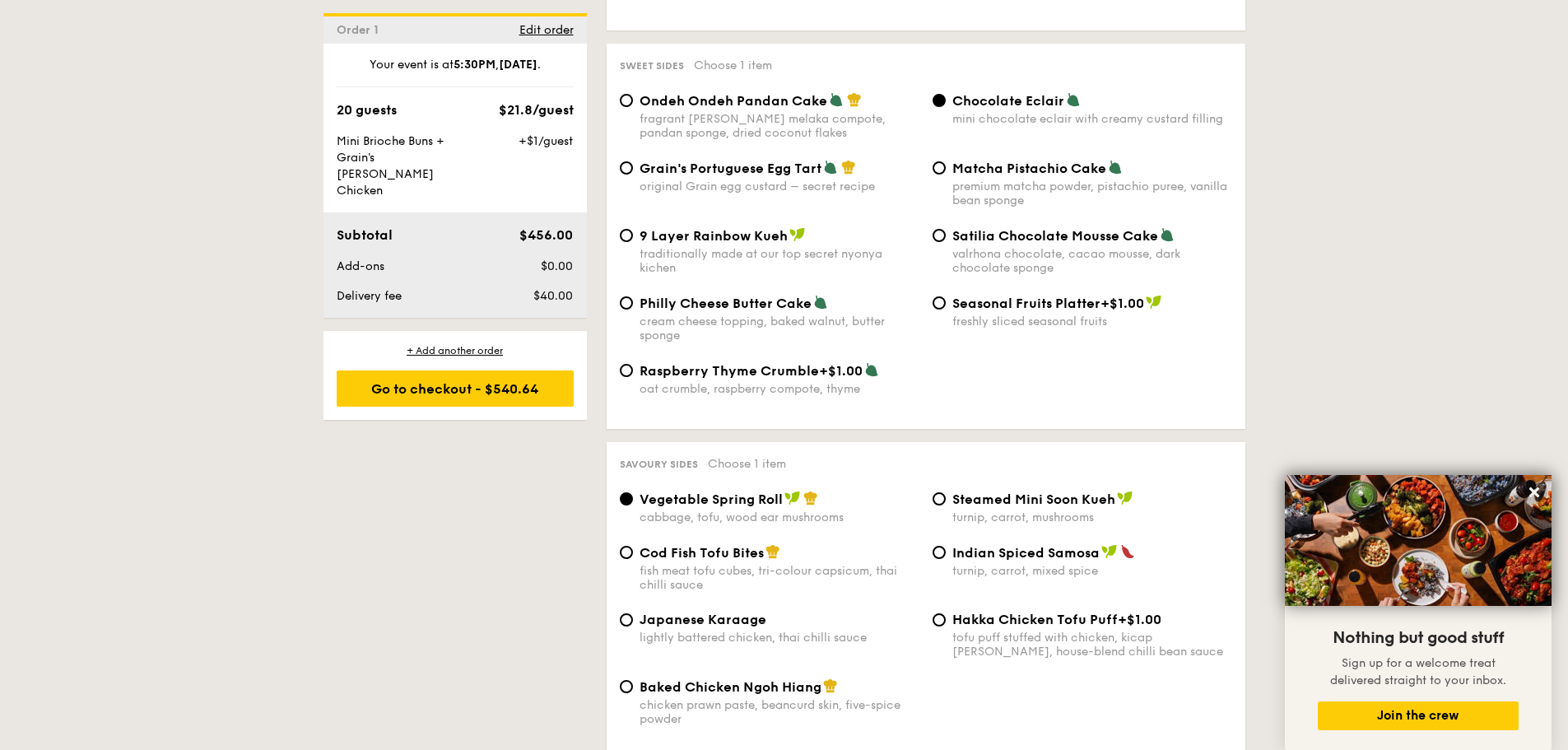
click at [645, 678] on div "Baked Chicken Ngoh Hiang chicken prawn paste, beancurd skin, five-spice powder" at bounding box center [779, 702] width 280 height 48
click at [633, 680] on input "Baked Chicken Ngoh Hiang chicken prawn paste, beancurd skin, five-spice powder" at bounding box center [626, 686] width 13 height 13
radio input "true"
click at [675, 612] on span "Japanese Karaage" at bounding box center [703, 620] width 127 height 16
click at [633, 614] on input "Japanese Karaage lightly battered chicken, thai chilli sauce" at bounding box center [626, 620] width 13 height 13
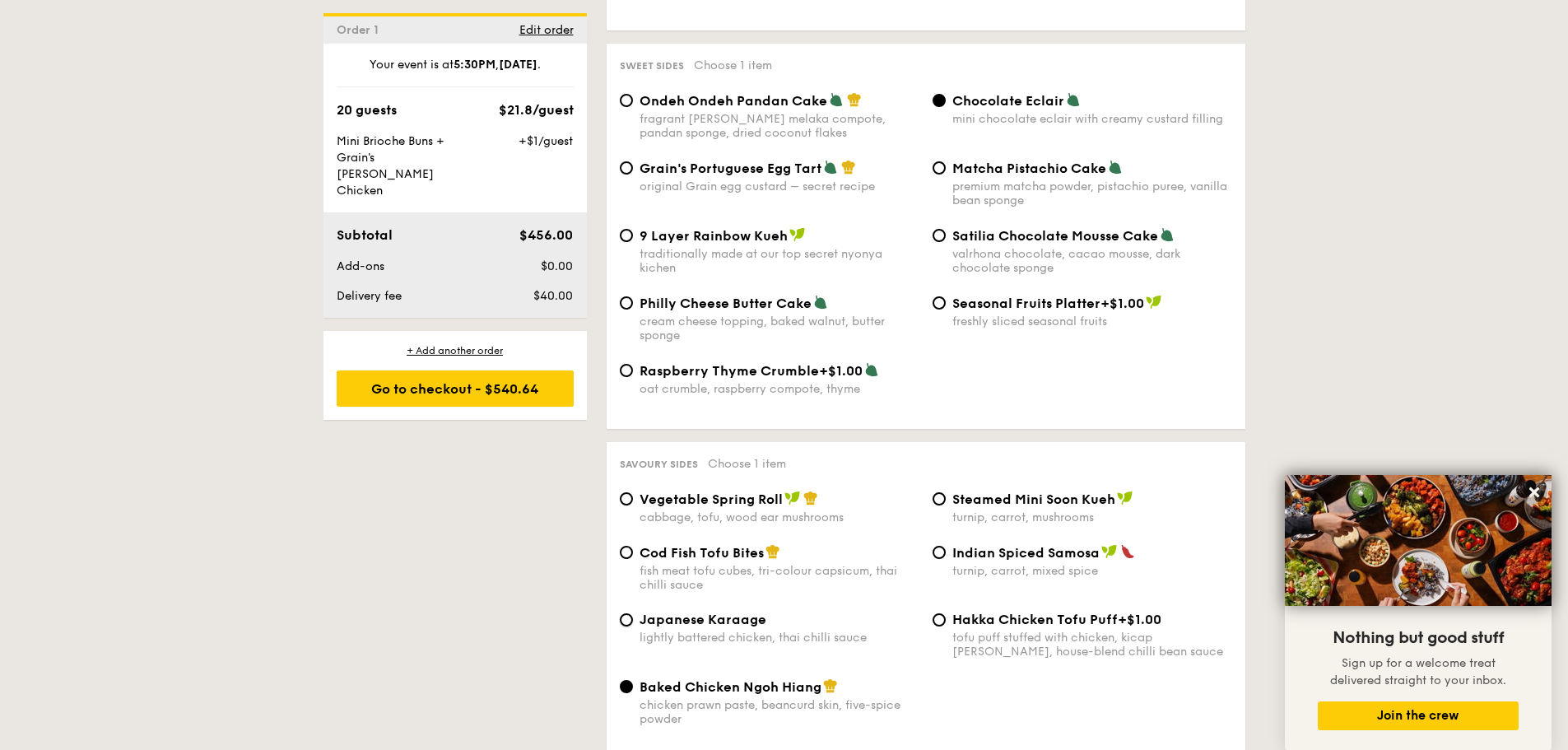
radio input "true"
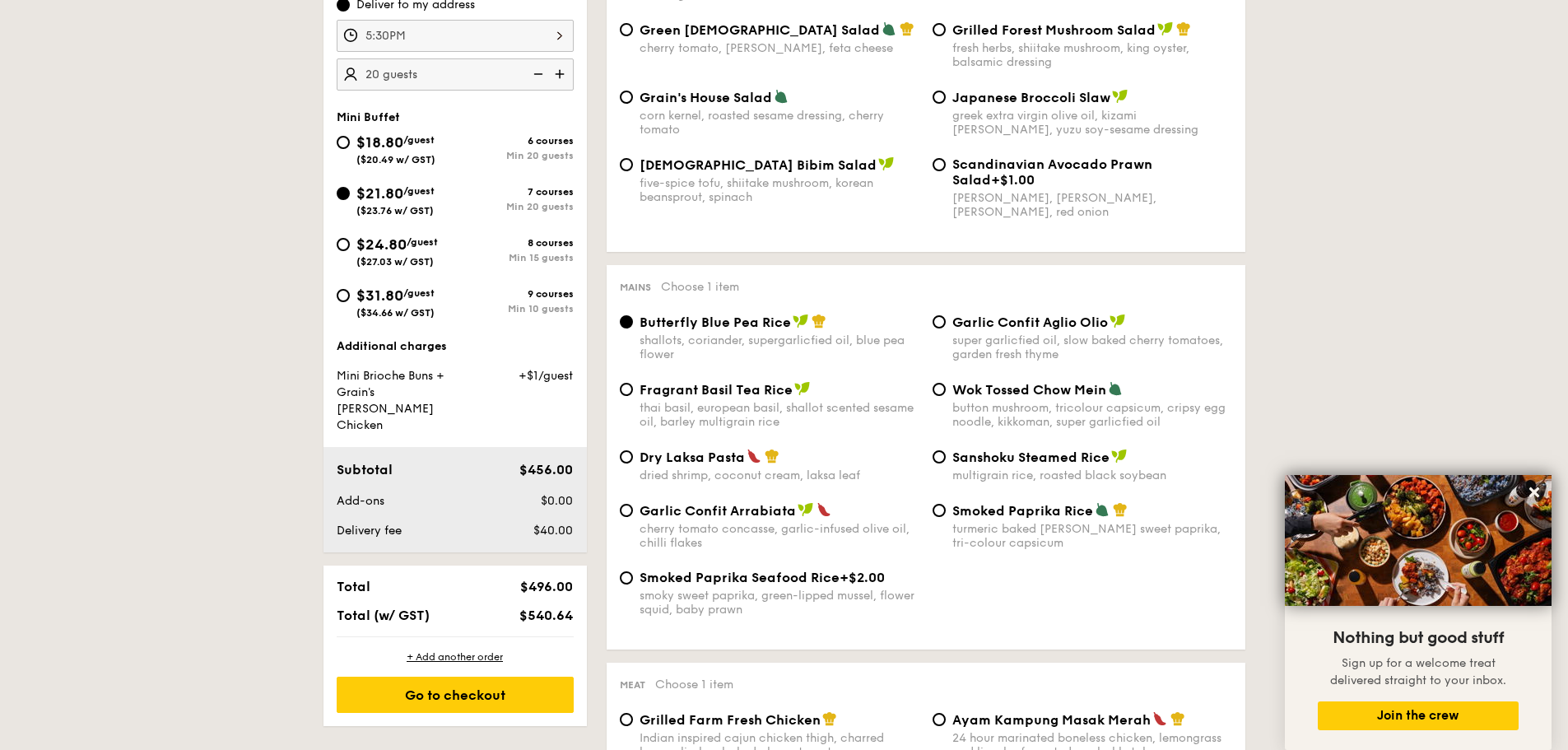
scroll to position [735, 0]
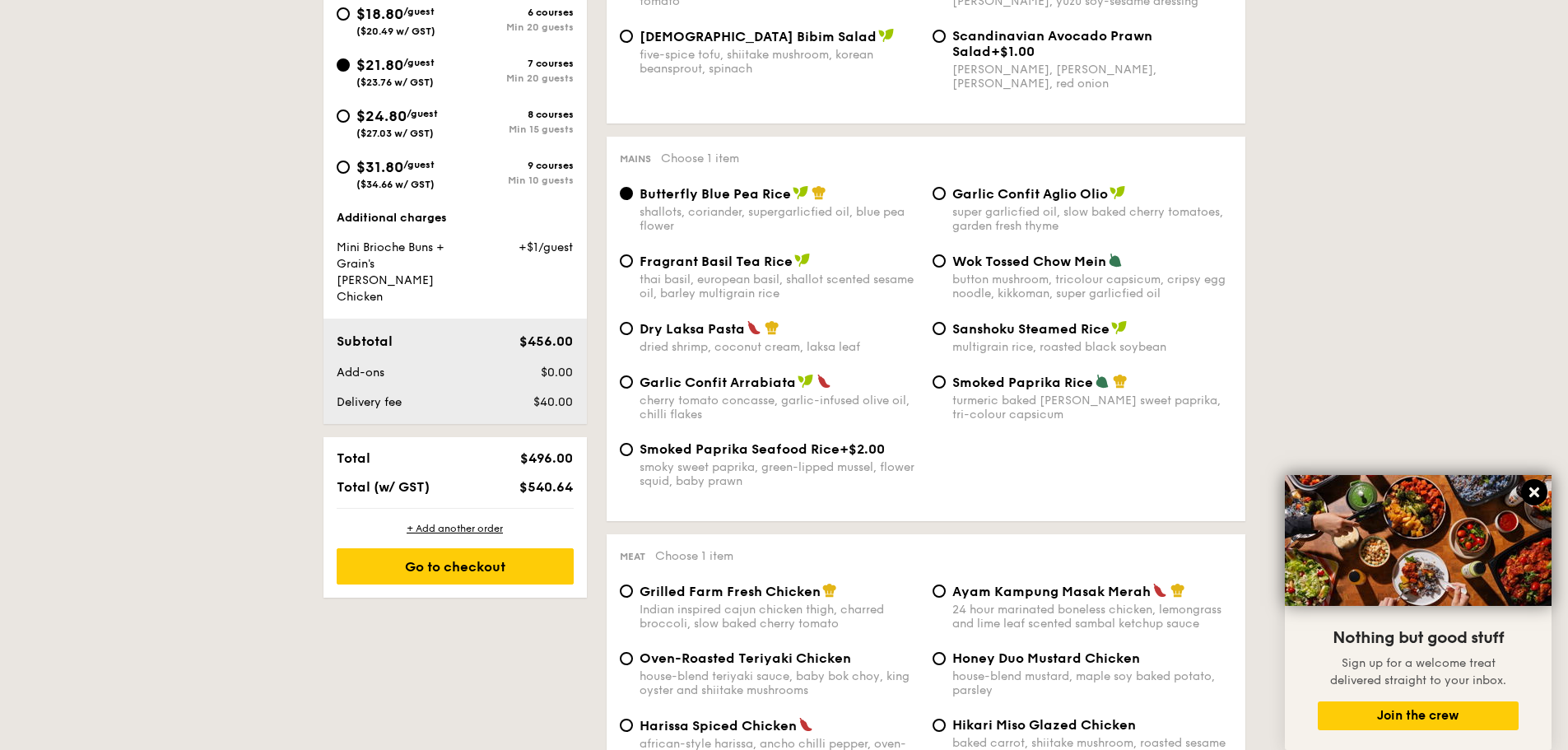
click at [1535, 499] on icon at bounding box center [1534, 492] width 15 height 15
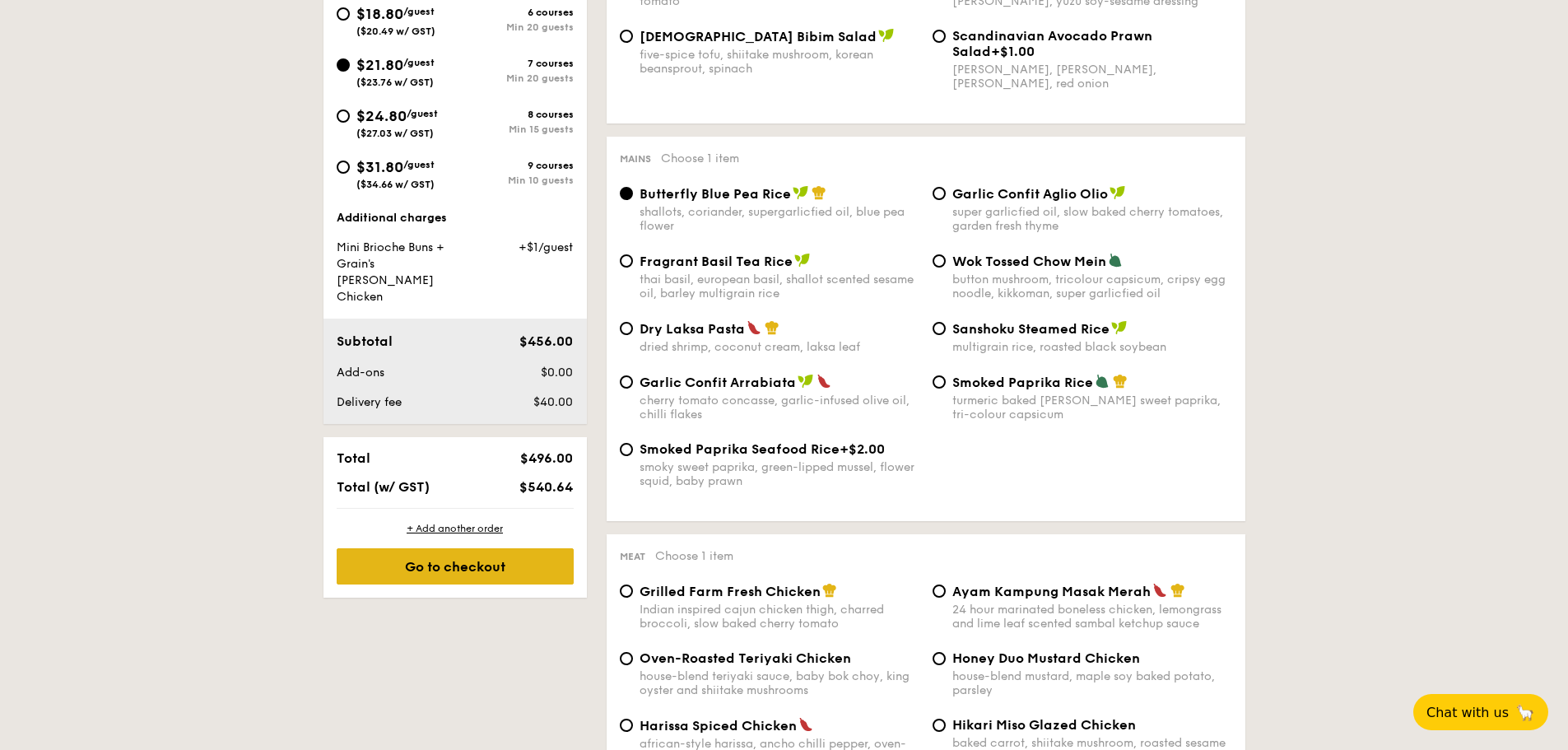
click at [454, 549] on div "Go to checkout" at bounding box center [455, 566] width 237 height 36
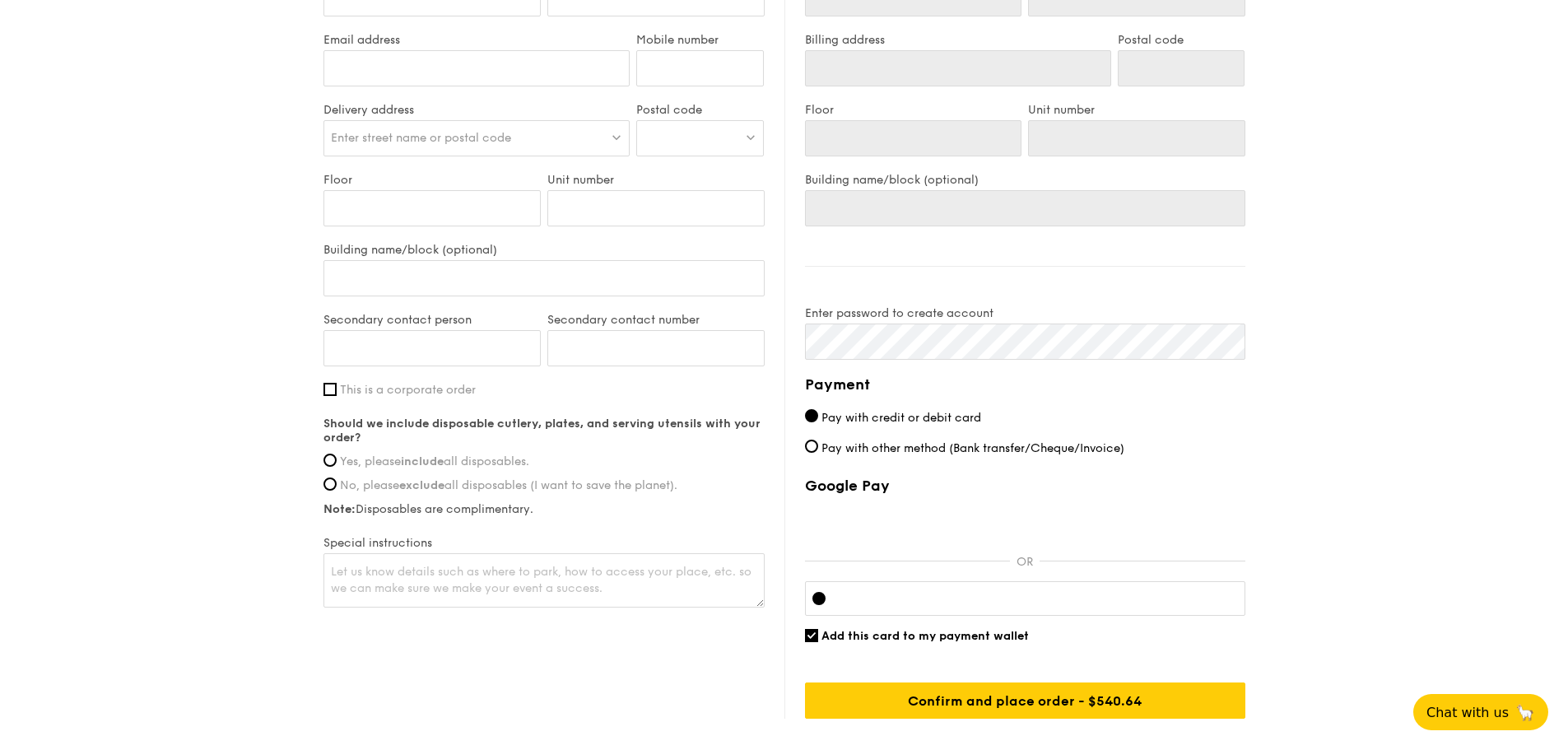
scroll to position [1098, 0]
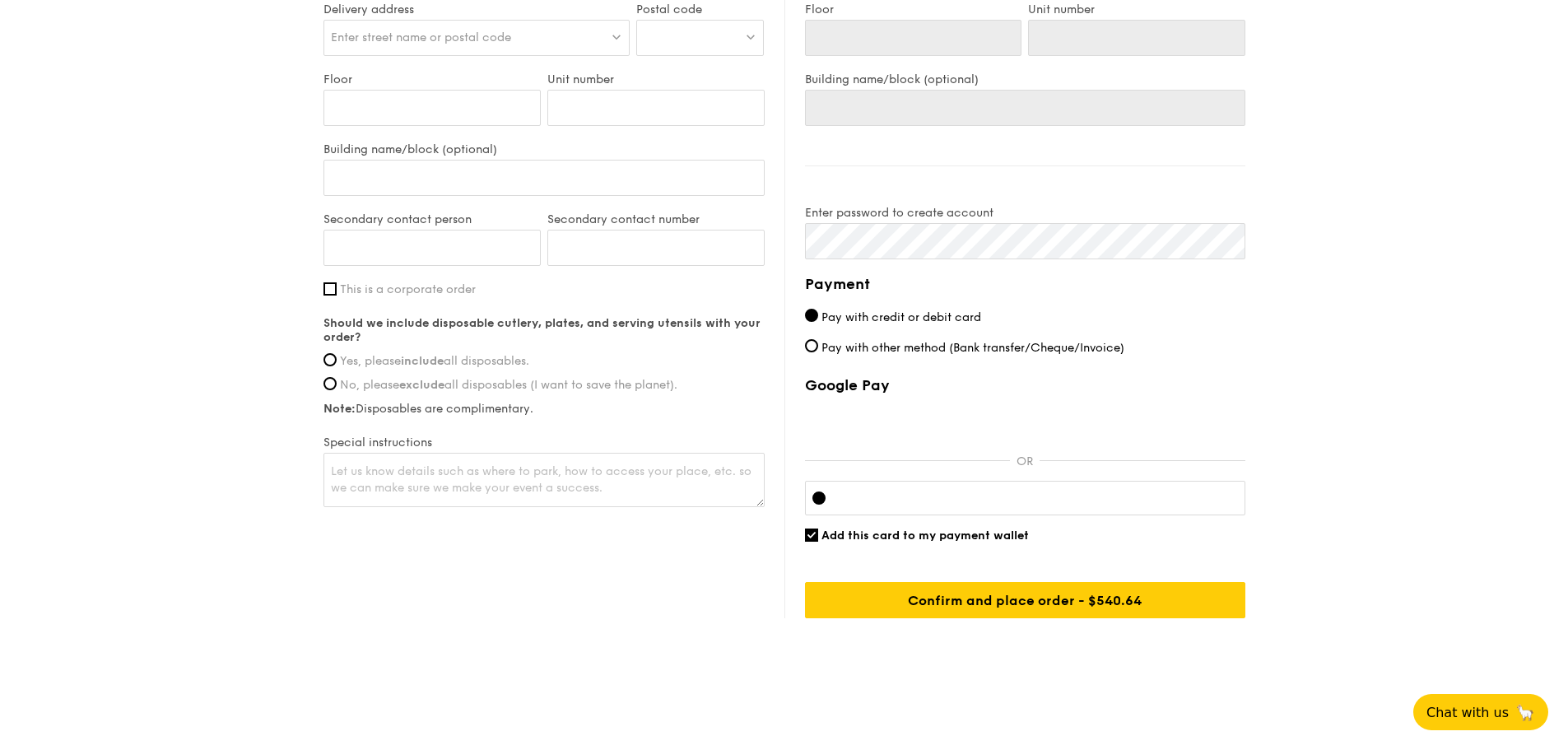
click at [413, 361] on strong "include" at bounding box center [422, 361] width 42 height 14
click at [336, 361] on input "Yes, please include all disposables." at bounding box center [329, 360] width 13 height 13
radio input "true"
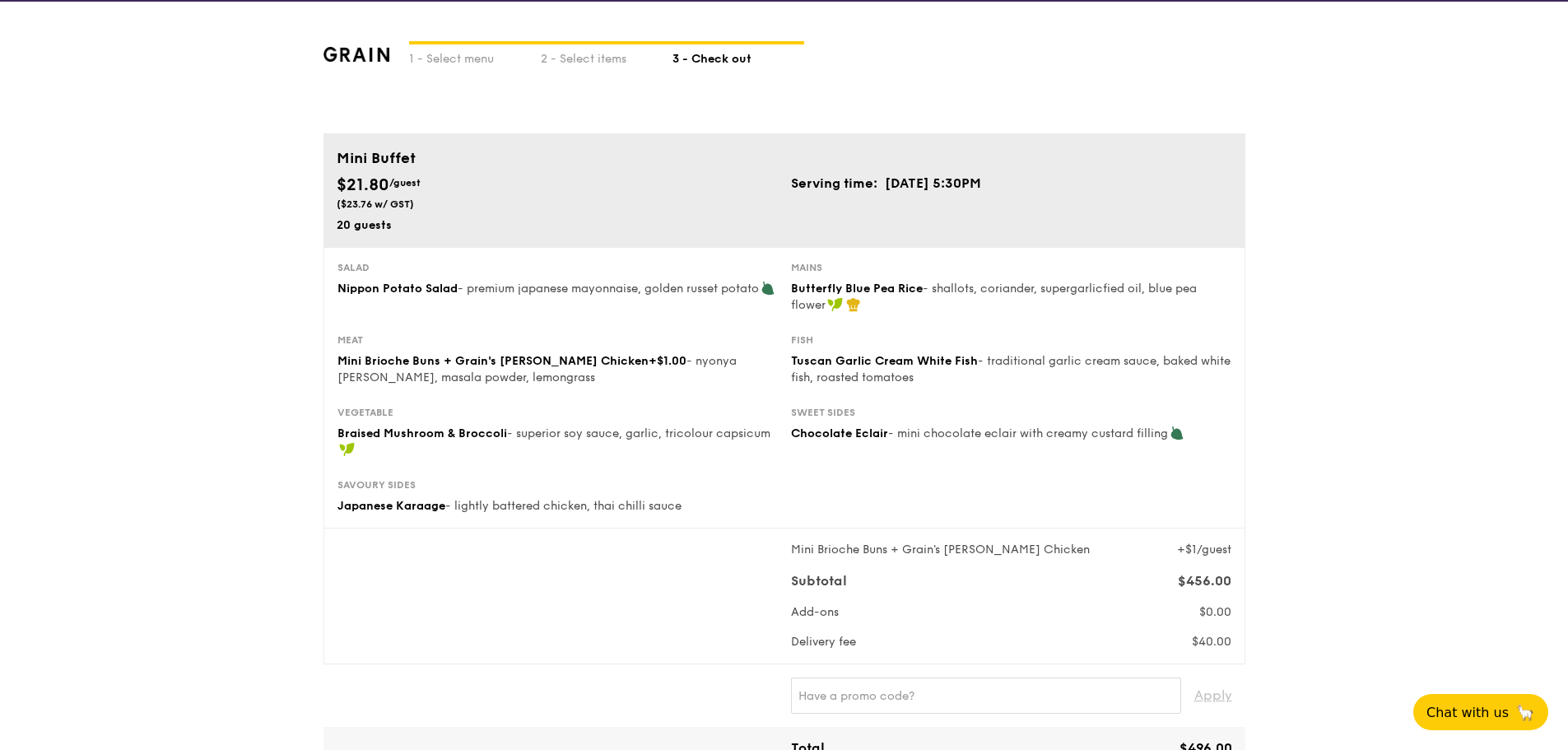
scroll to position [0, 0]
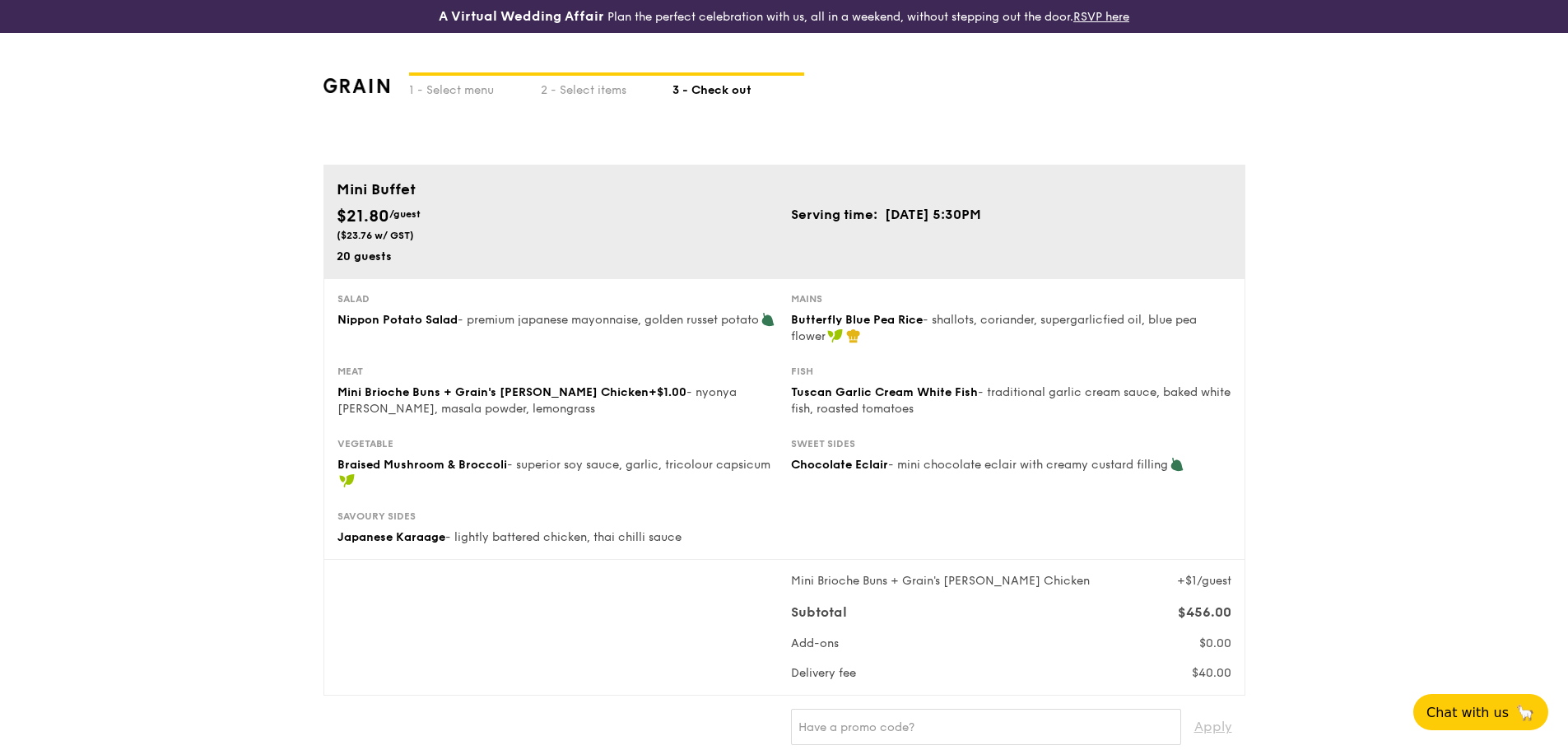
click at [389, 92] on div "1 - Select menu 2 - Select items 3 - Check out" at bounding box center [784, 98] width 922 height 132
click at [373, 84] on img at bounding box center [357, 86] width 67 height 15
